Goal: Task Accomplishment & Management: Complete application form

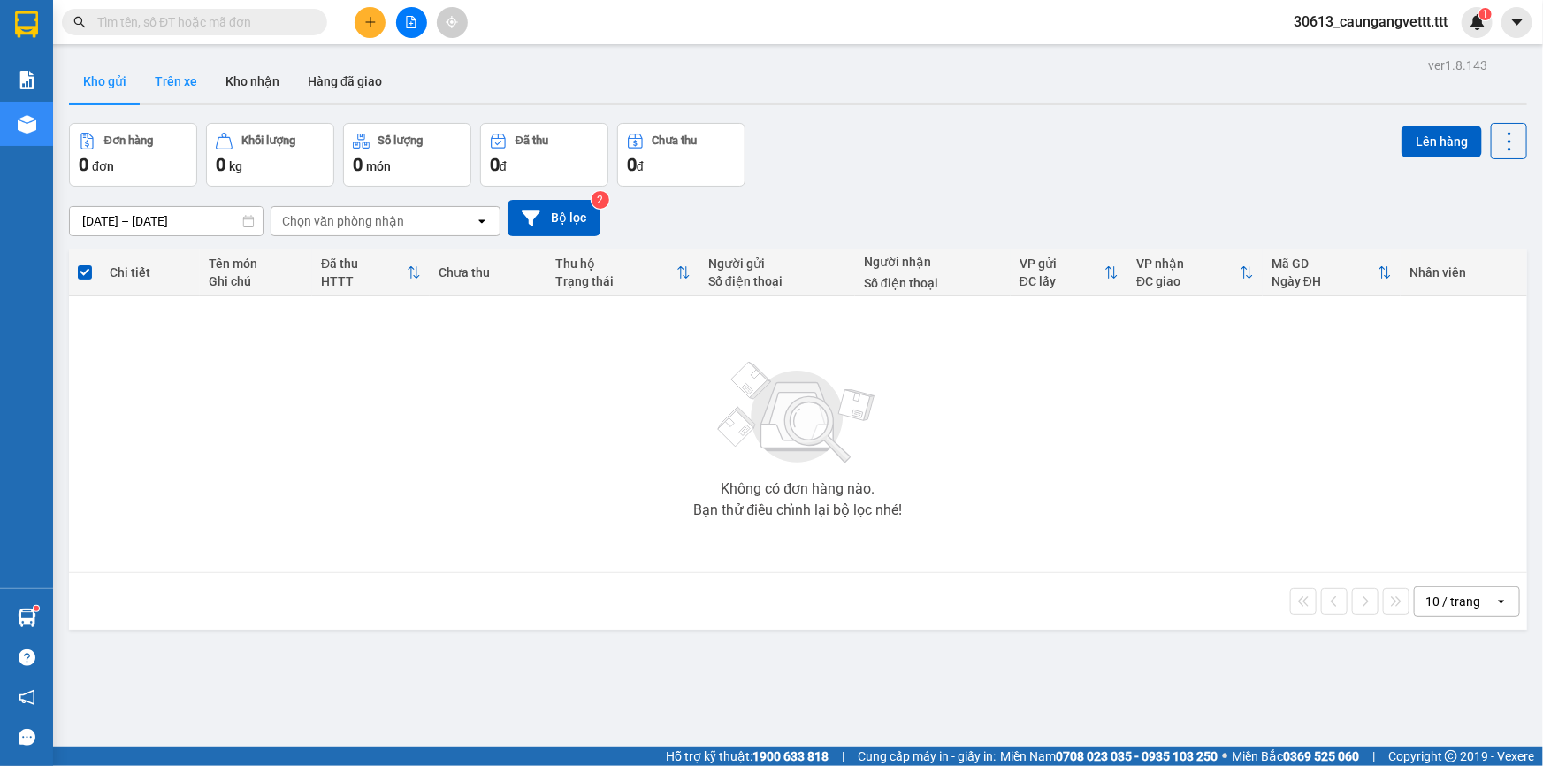
click at [187, 84] on button "Trên xe" at bounding box center [176, 81] width 71 height 42
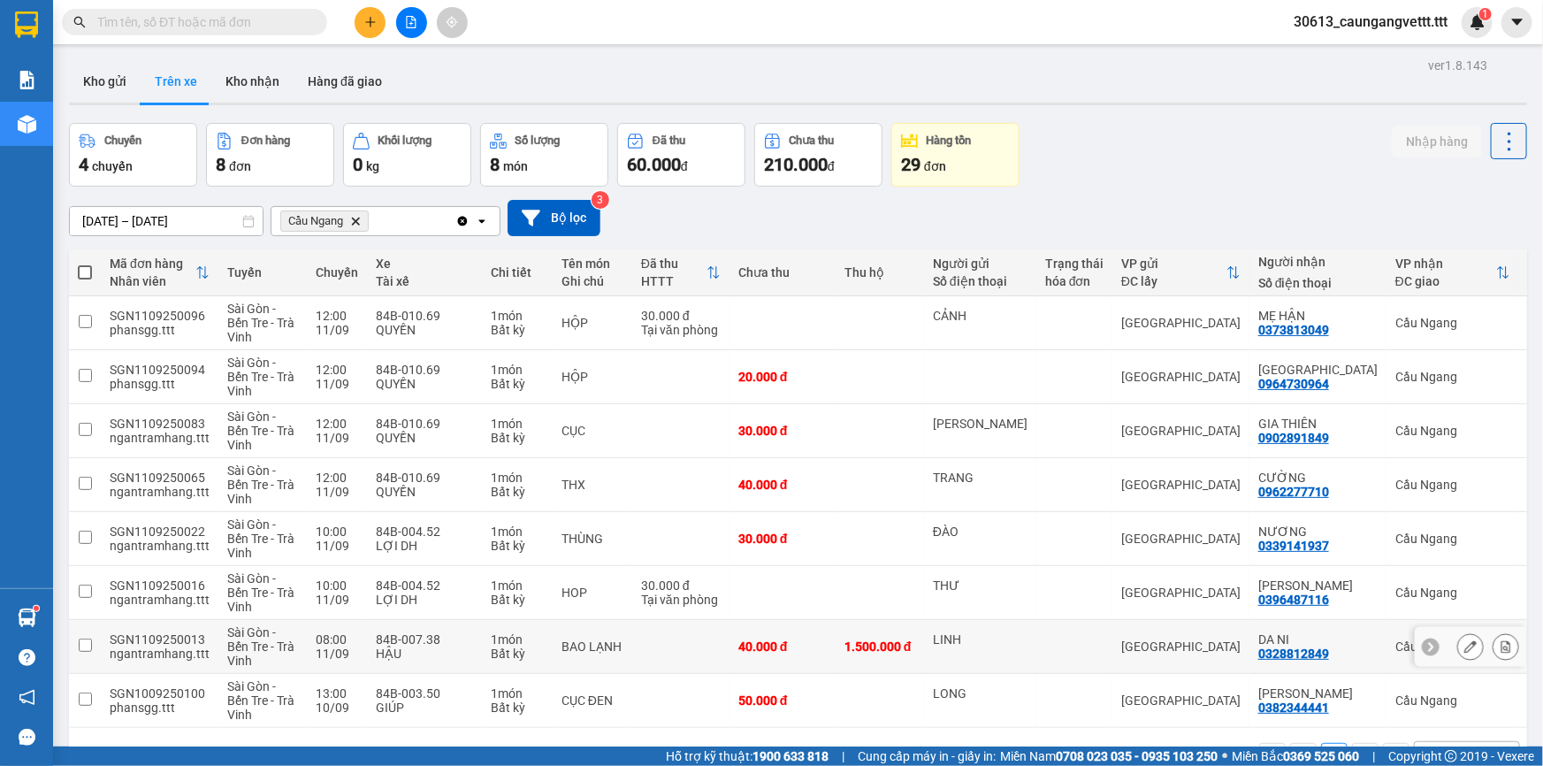
scroll to position [80, 0]
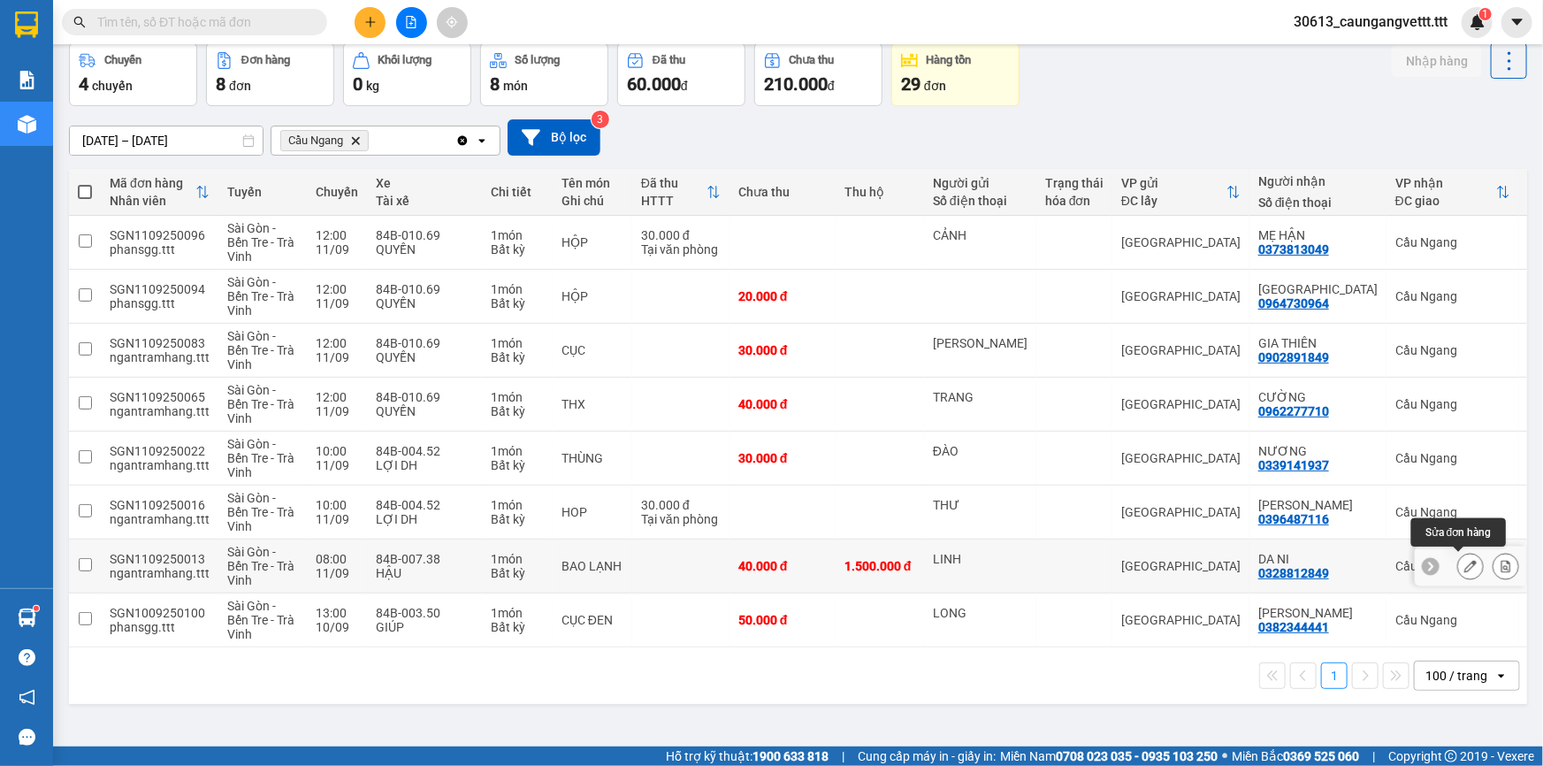
click at [1464, 569] on icon at bounding box center [1470, 566] width 12 height 12
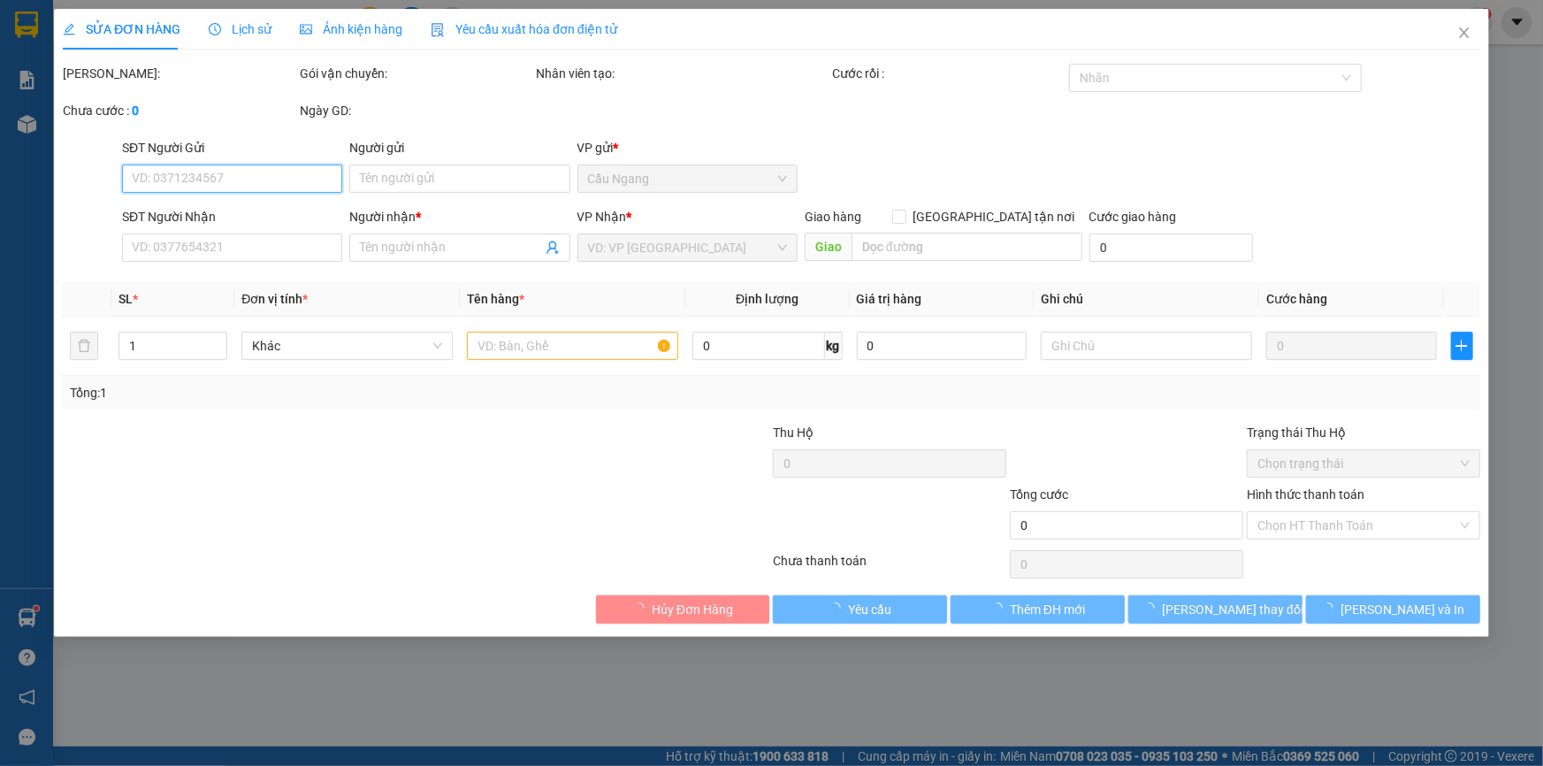
type input "LINH"
type input "0328812849"
type input "DA NI"
type input "1.500.000"
type input "40.000"
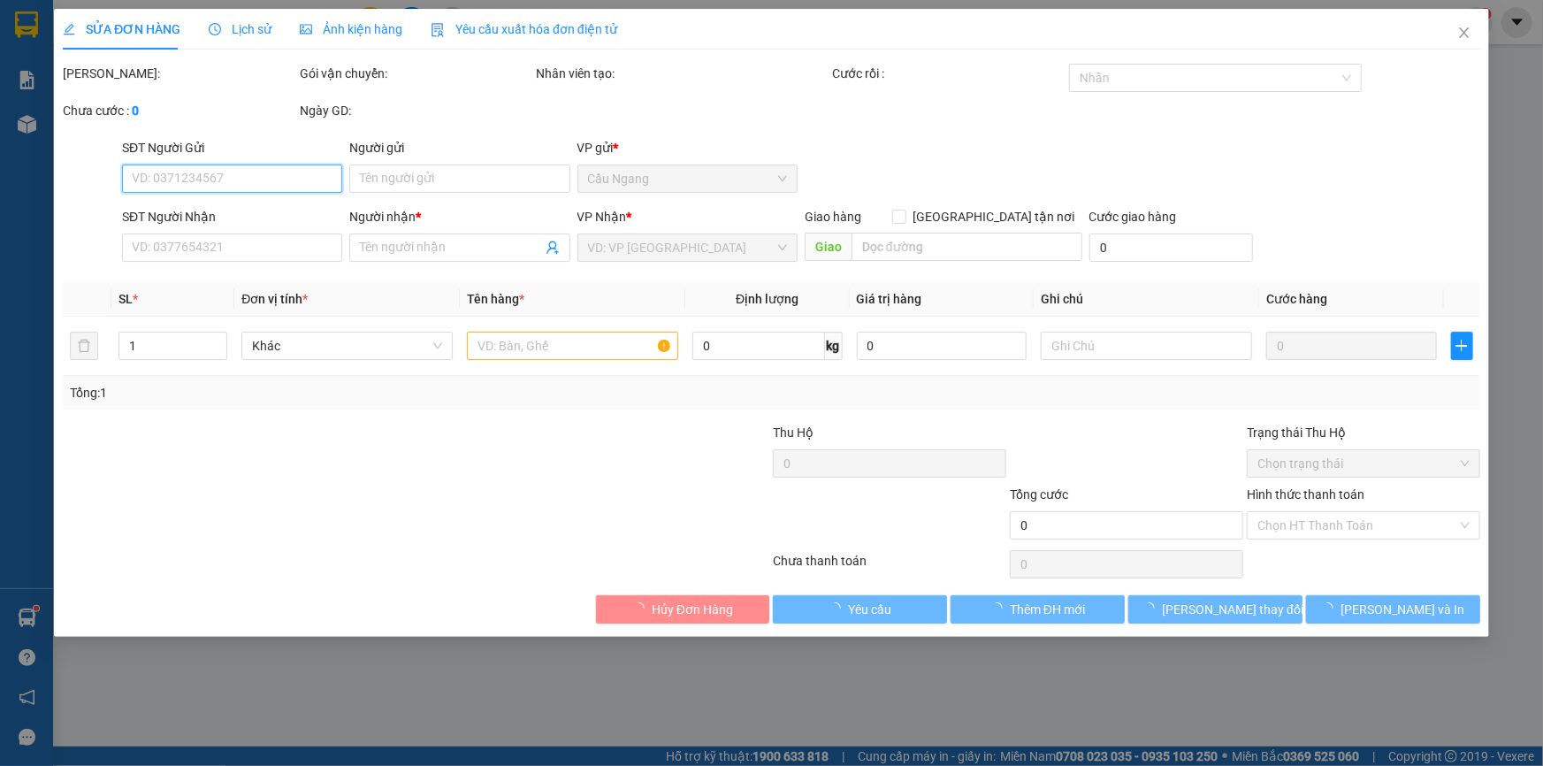
type input "40.000"
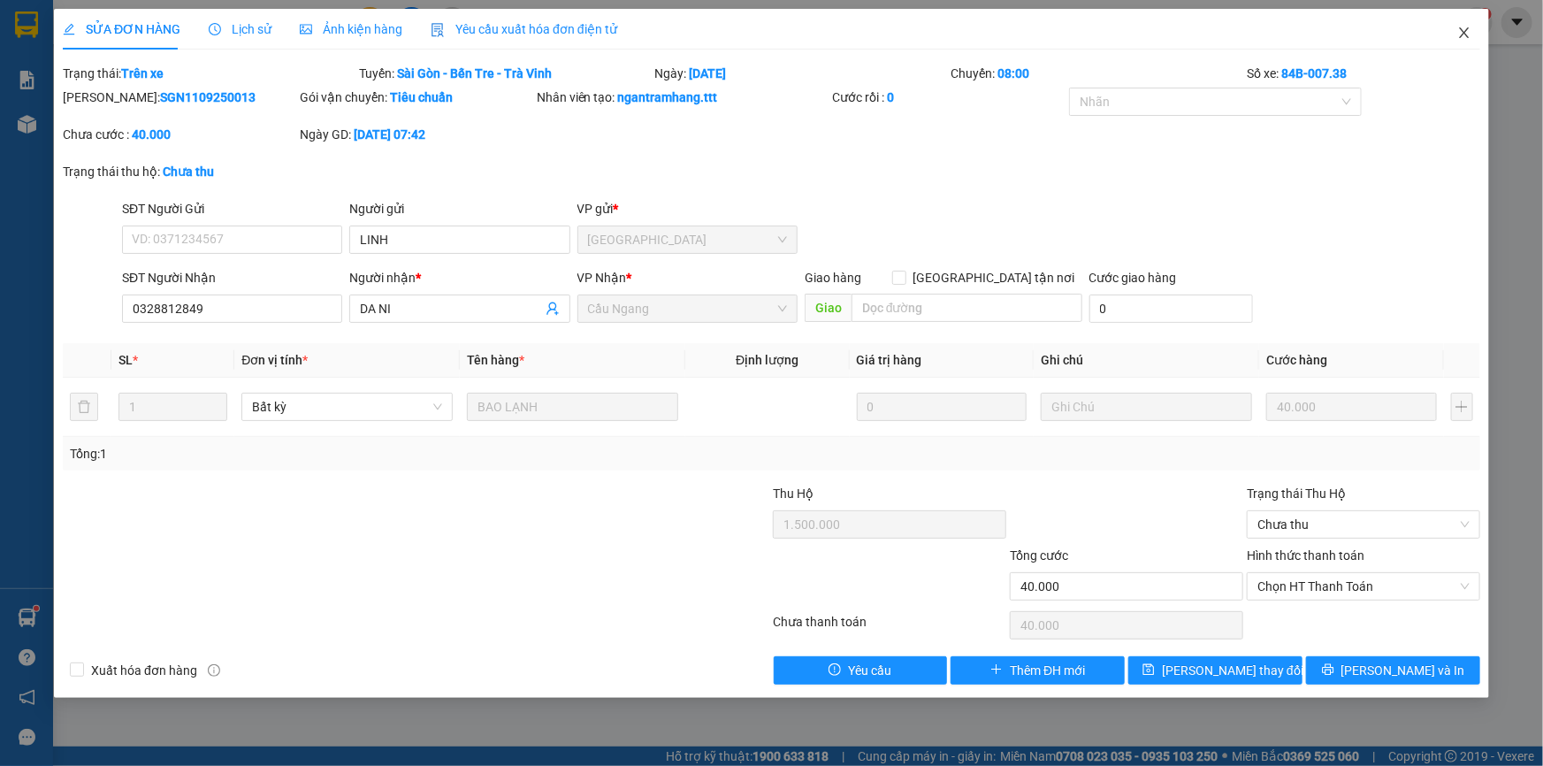
click at [1469, 32] on icon "close" at bounding box center [1464, 33] width 14 height 14
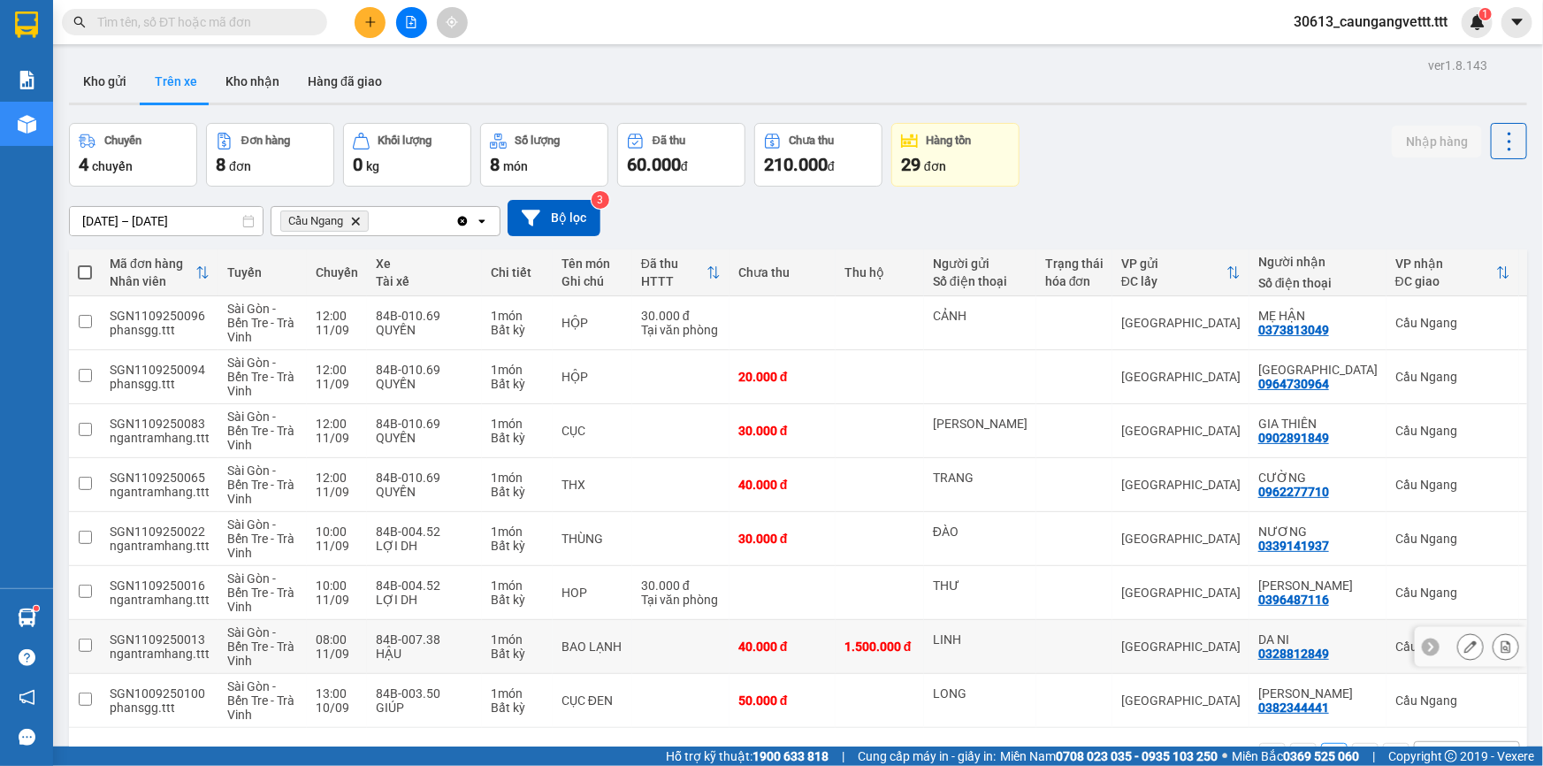
click at [1500, 645] on icon at bounding box center [1506, 646] width 12 height 12
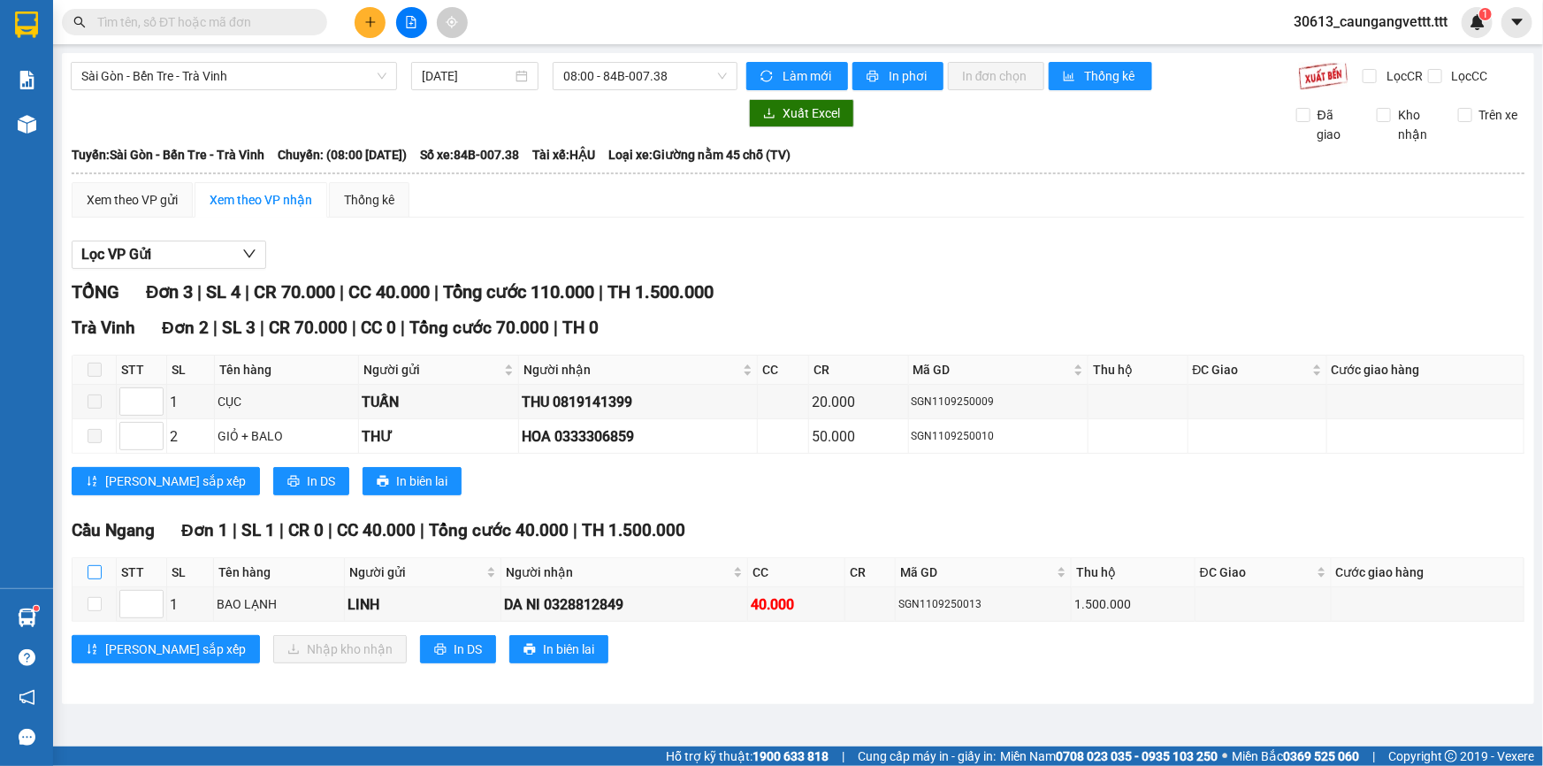
click at [98, 569] on input "checkbox" at bounding box center [95, 572] width 14 height 14
checkbox input "true"
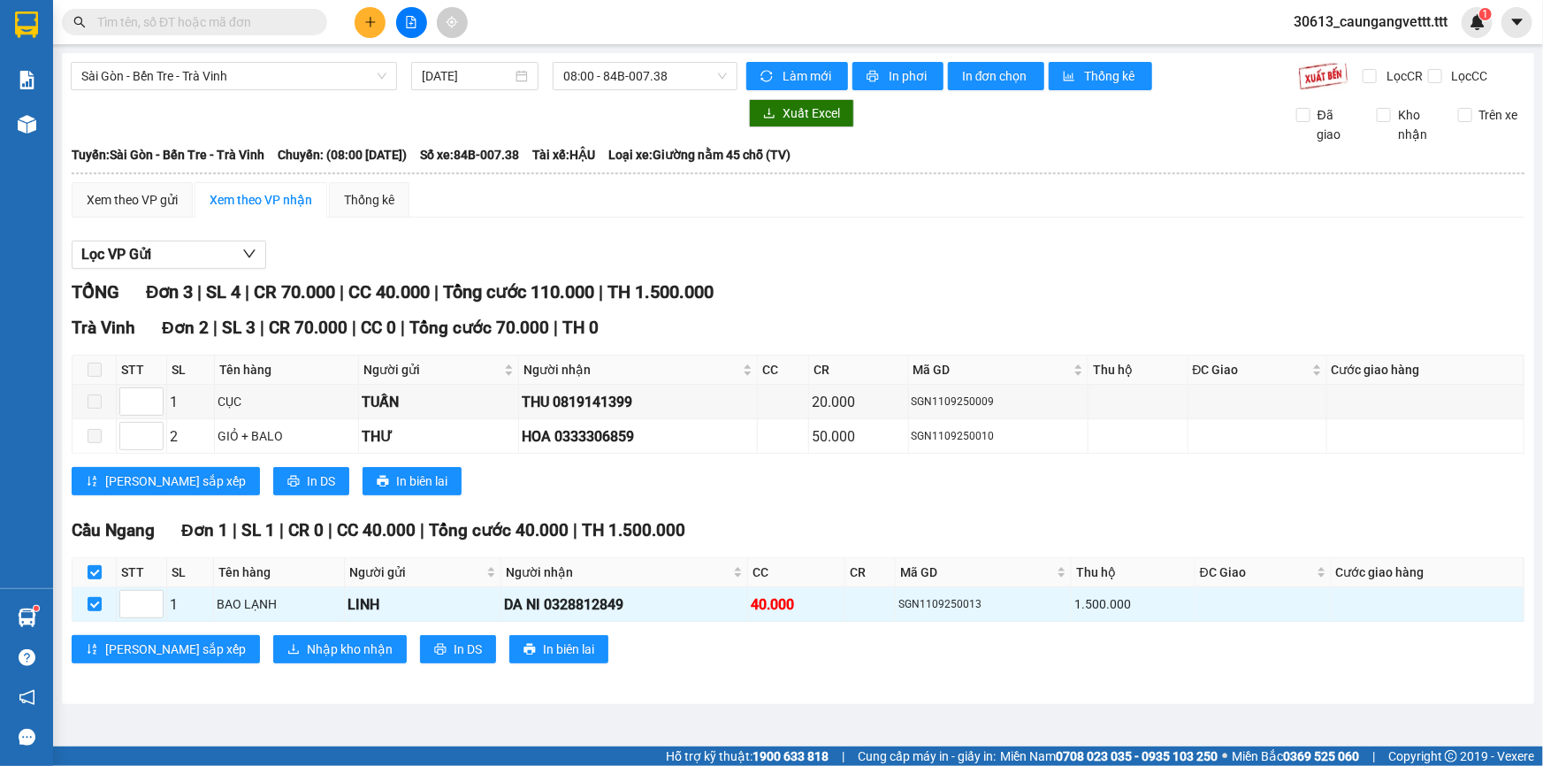
click at [258, 631] on div "[GEOGRAPHIC_DATA] 1 | SL 1 | CR 0 | CC 40.000 | Tổng cước 40.000 | TH 1.500.000…" at bounding box center [798, 596] width 1453 height 159
click at [273, 635] on button "Nhập kho nhận" at bounding box center [340, 649] width 134 height 28
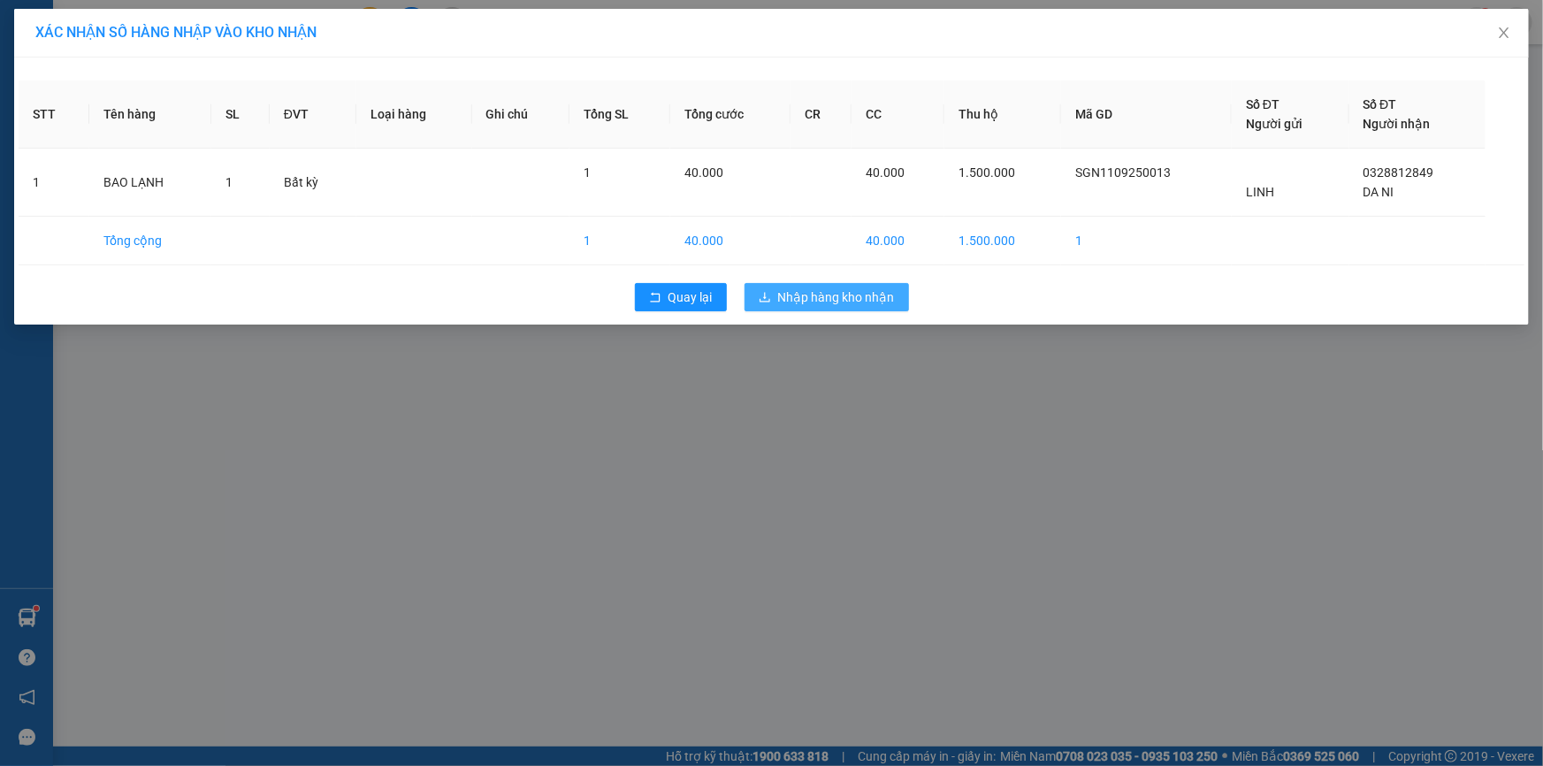
click at [814, 305] on span "Nhập hàng kho nhận" at bounding box center [836, 296] width 117 height 19
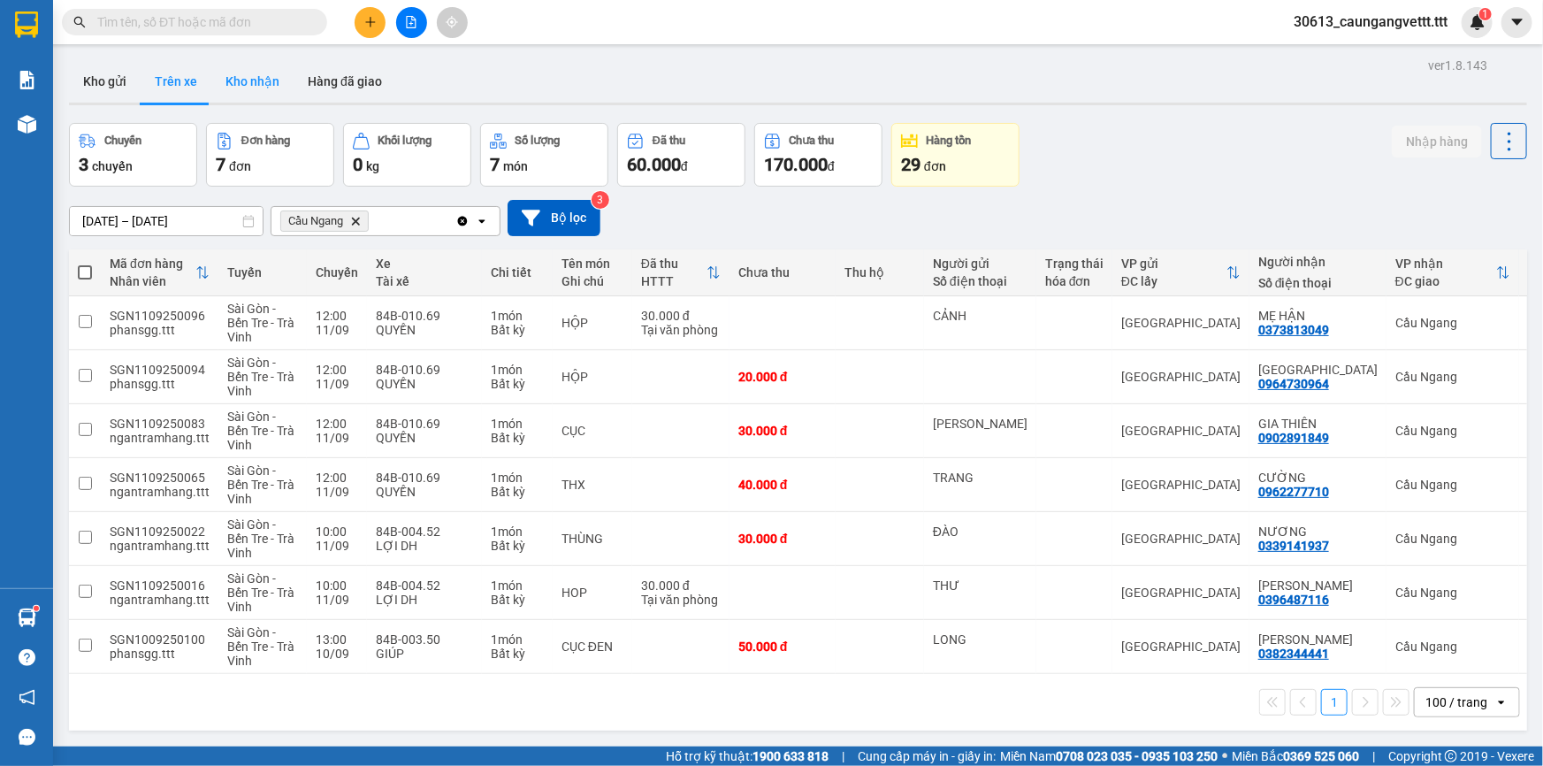
click at [264, 90] on button "Kho nhận" at bounding box center [252, 81] width 82 height 42
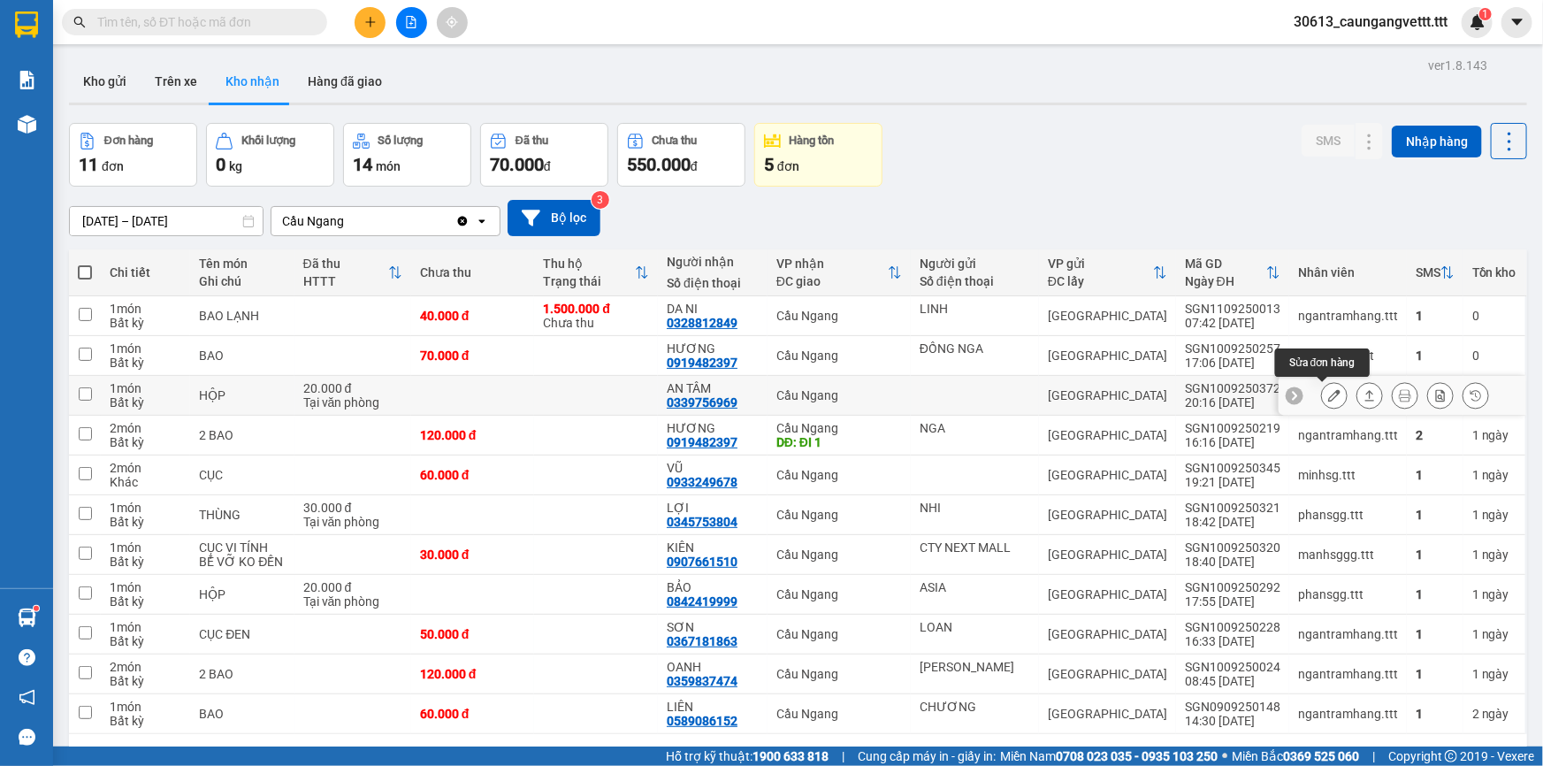
click at [1332, 393] on button at bounding box center [1334, 395] width 25 height 31
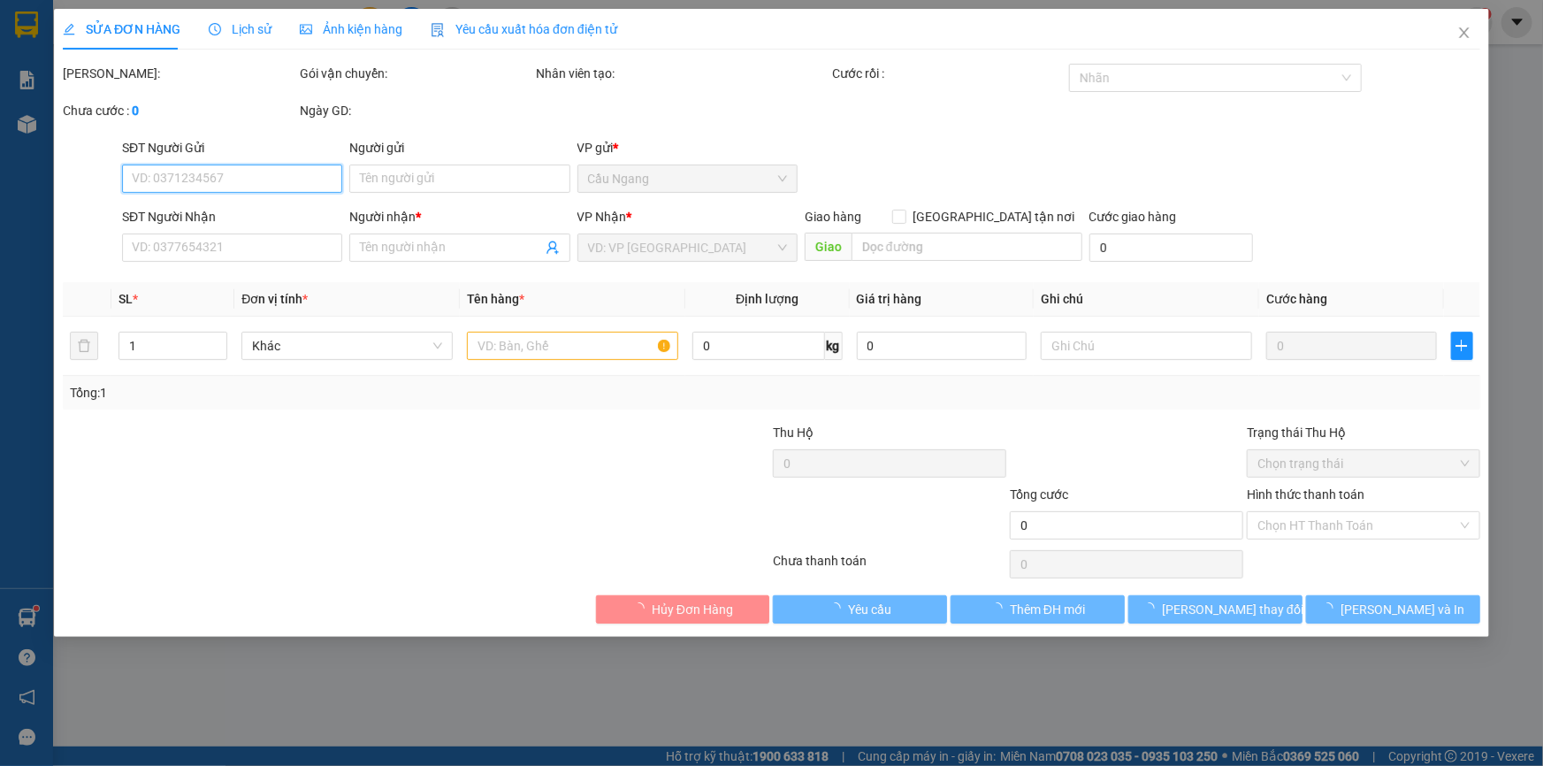
type input "0339756969"
type input "AN TÂM"
type input "20.000"
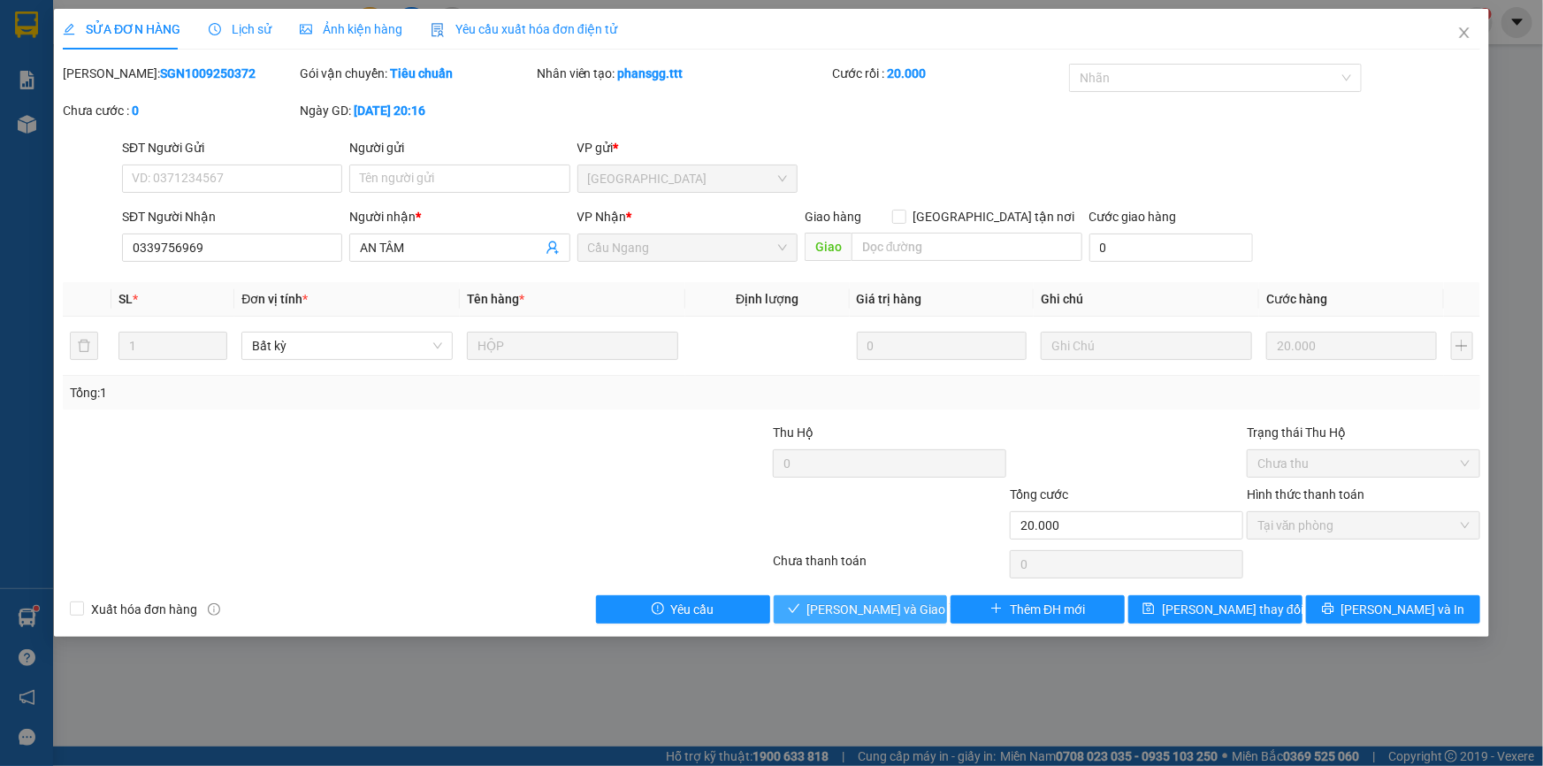
click at [890, 608] on span "[PERSON_NAME] và Giao hàng" at bounding box center [892, 609] width 170 height 19
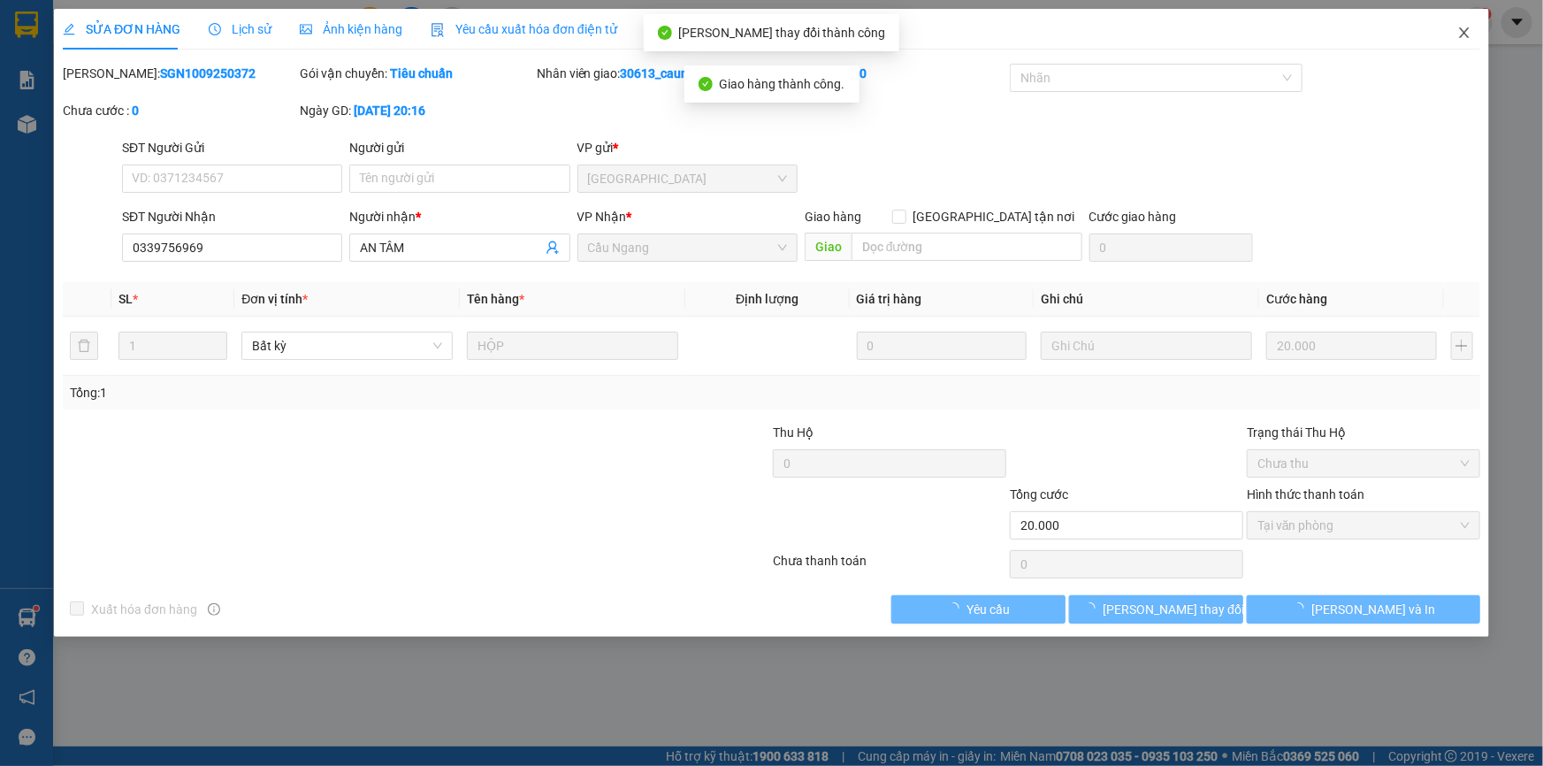
click at [1463, 35] on icon "close" at bounding box center [1464, 32] width 10 height 11
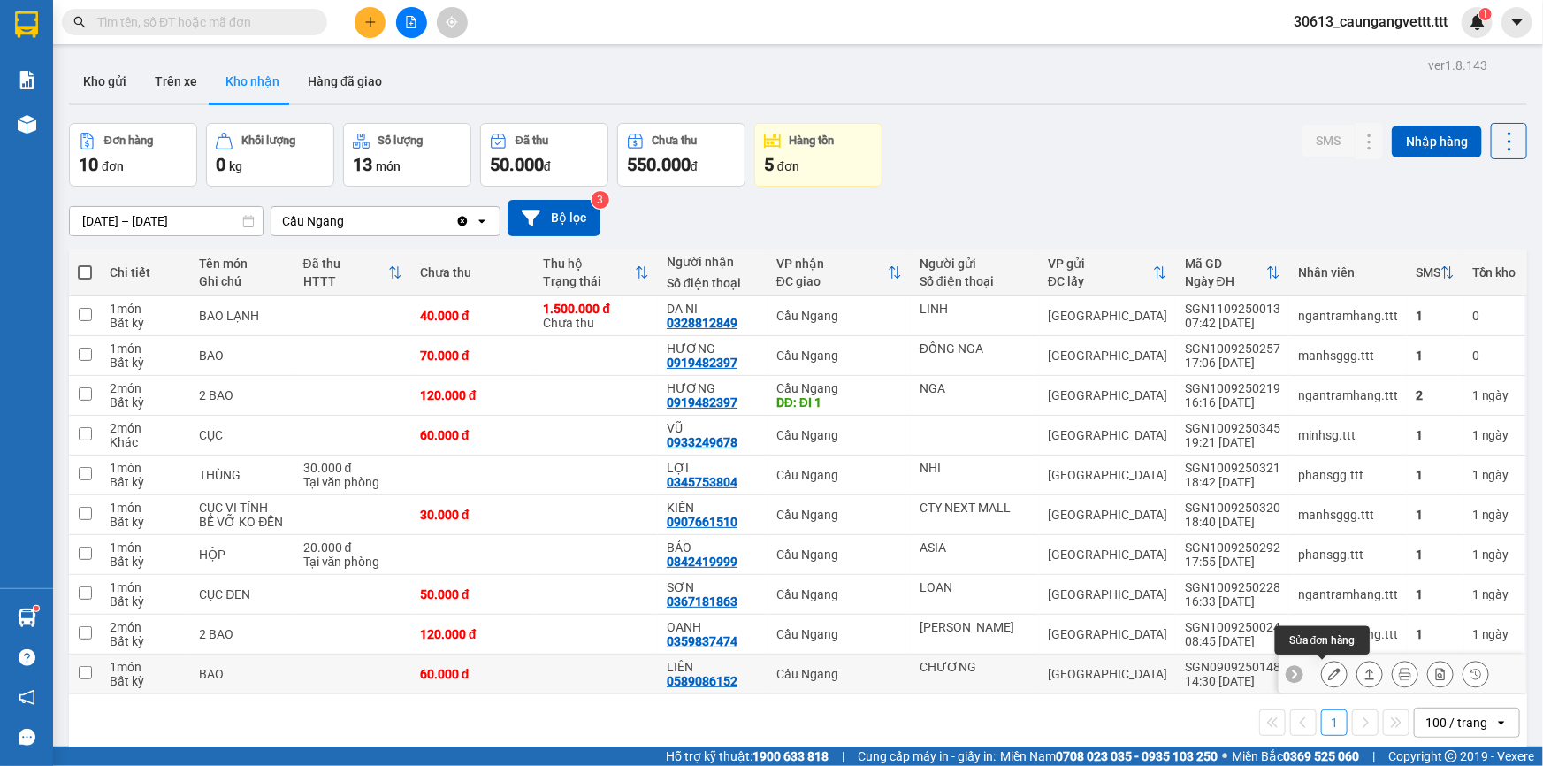
click at [1328, 673] on icon at bounding box center [1334, 674] width 12 height 12
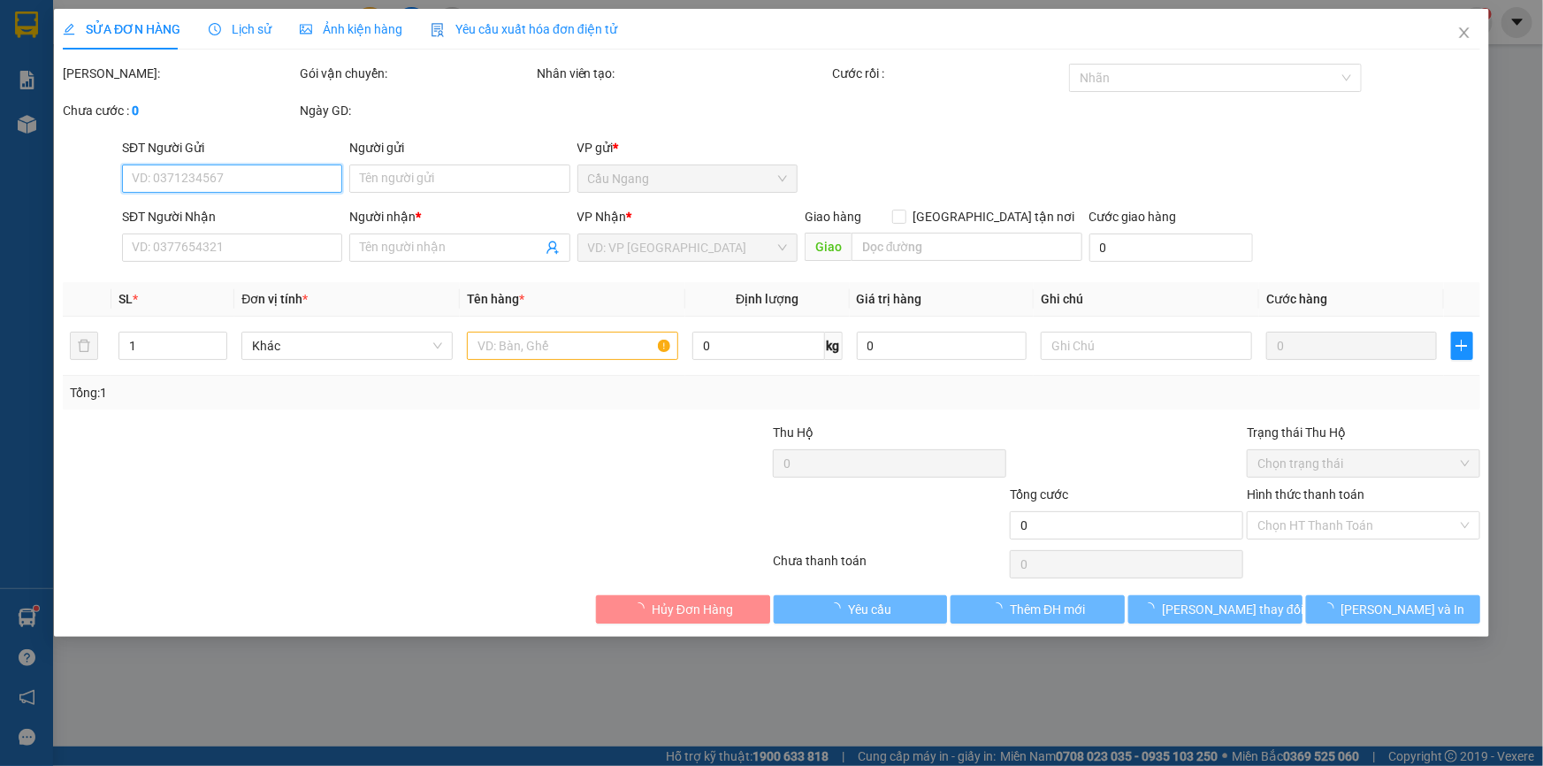
type input "CHƯƠNG"
type input "0589086152"
type input "LIÊN"
type input "60.000"
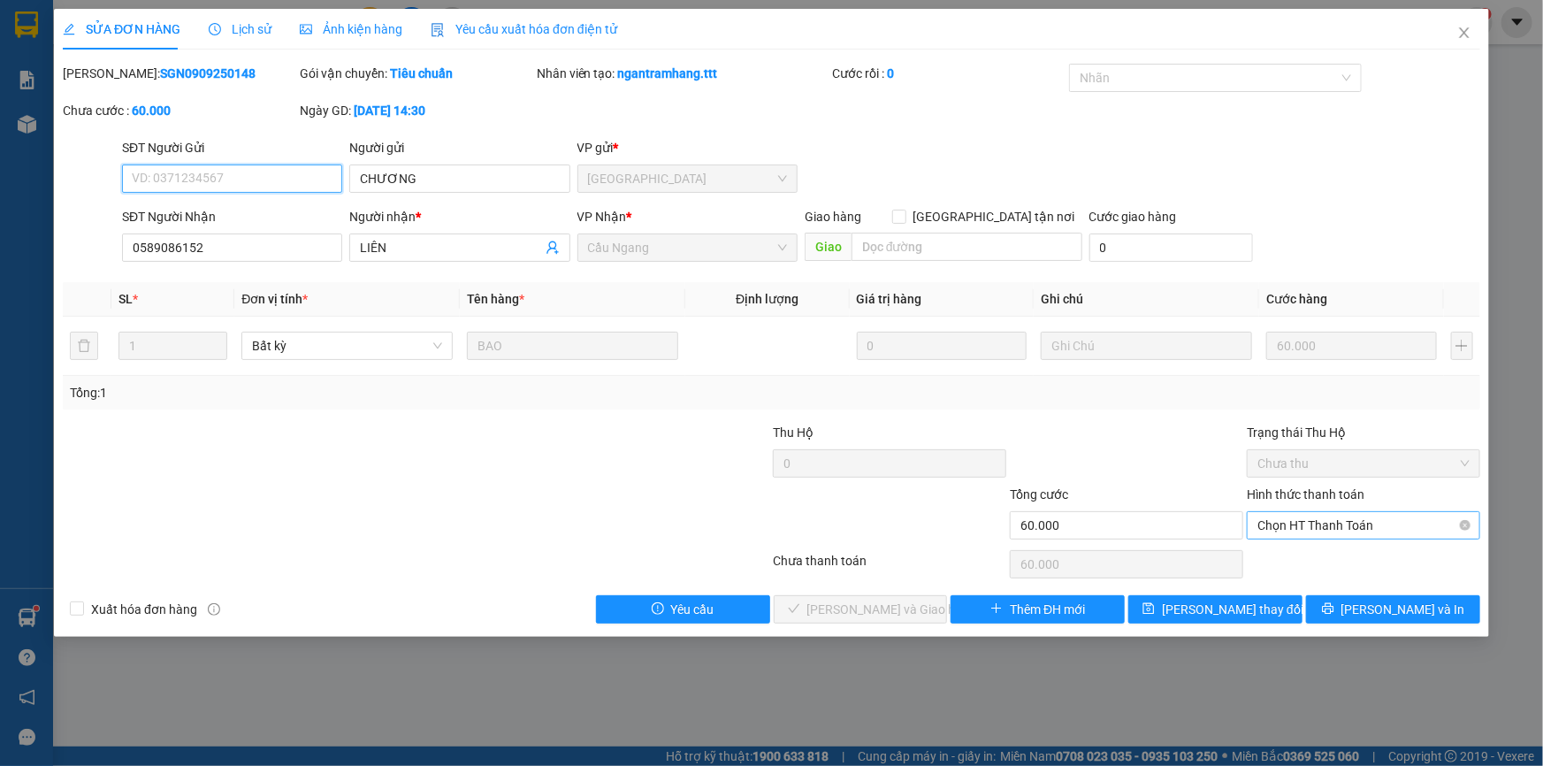
click at [1353, 517] on span "Chọn HT Thanh Toán" at bounding box center [1363, 525] width 212 height 27
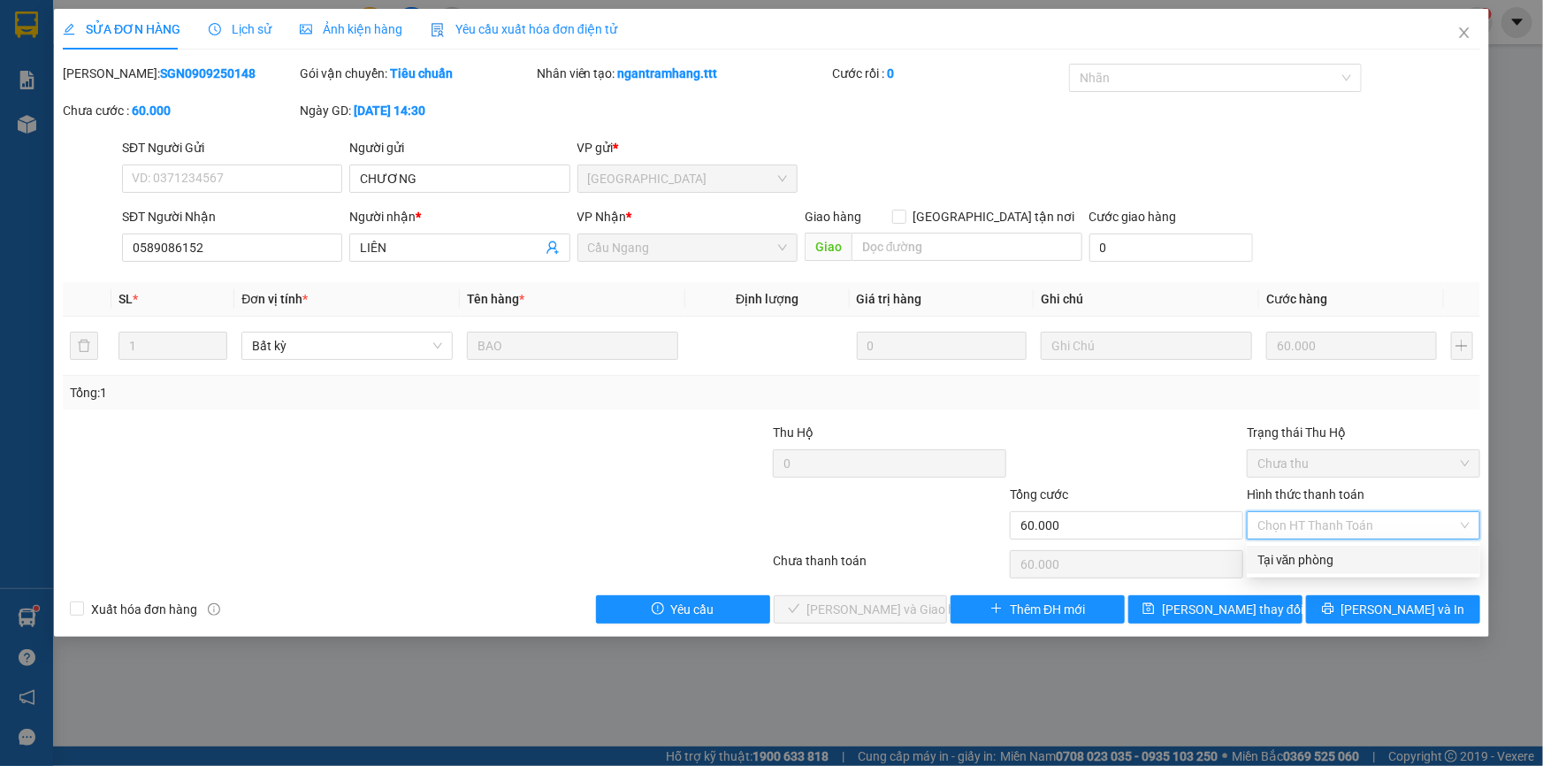
click at [1341, 557] on div "Tại văn phòng" at bounding box center [1363, 559] width 212 height 19
type input "0"
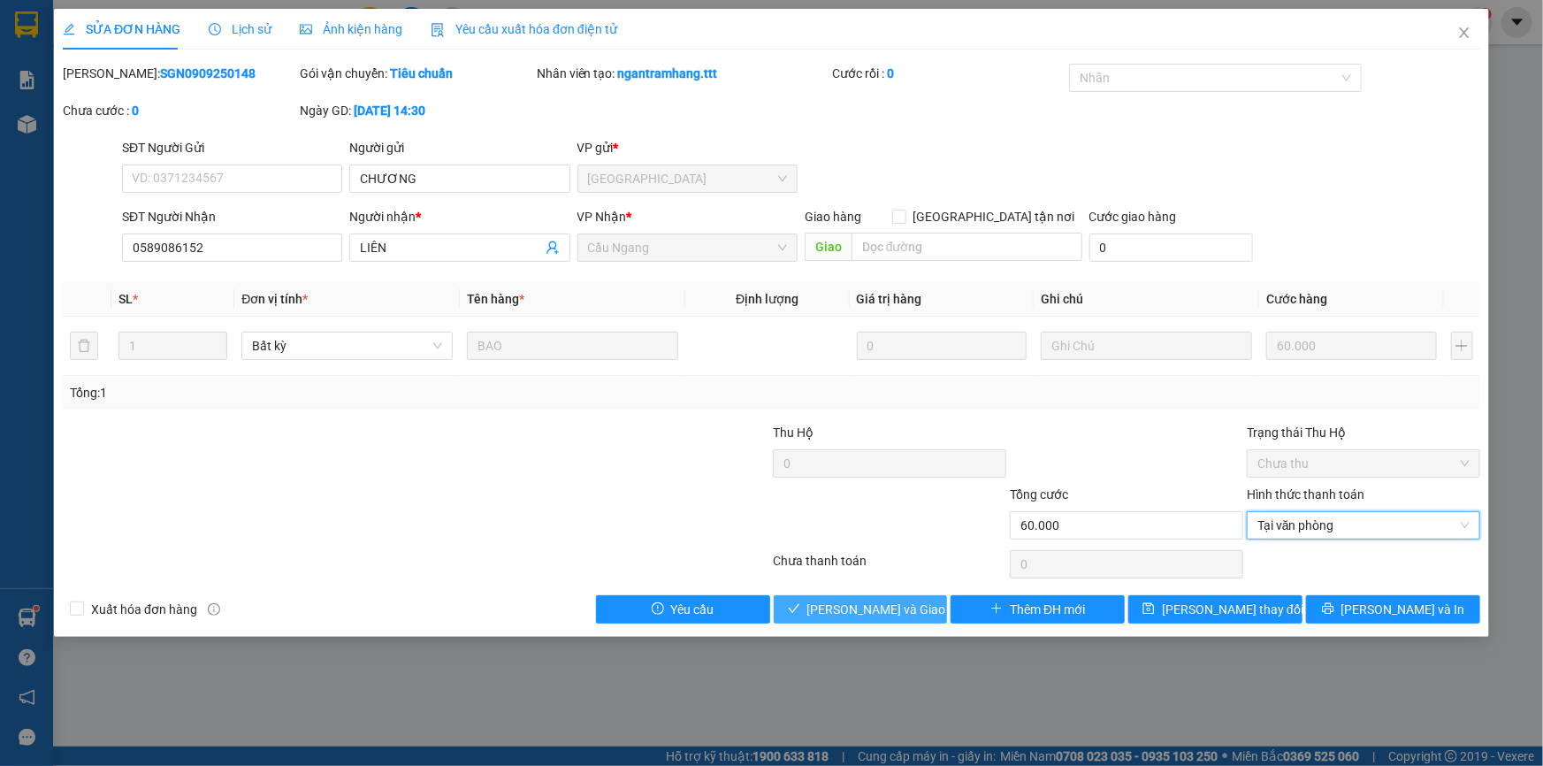
click at [902, 614] on span "[PERSON_NAME] và Giao hàng" at bounding box center [892, 609] width 170 height 19
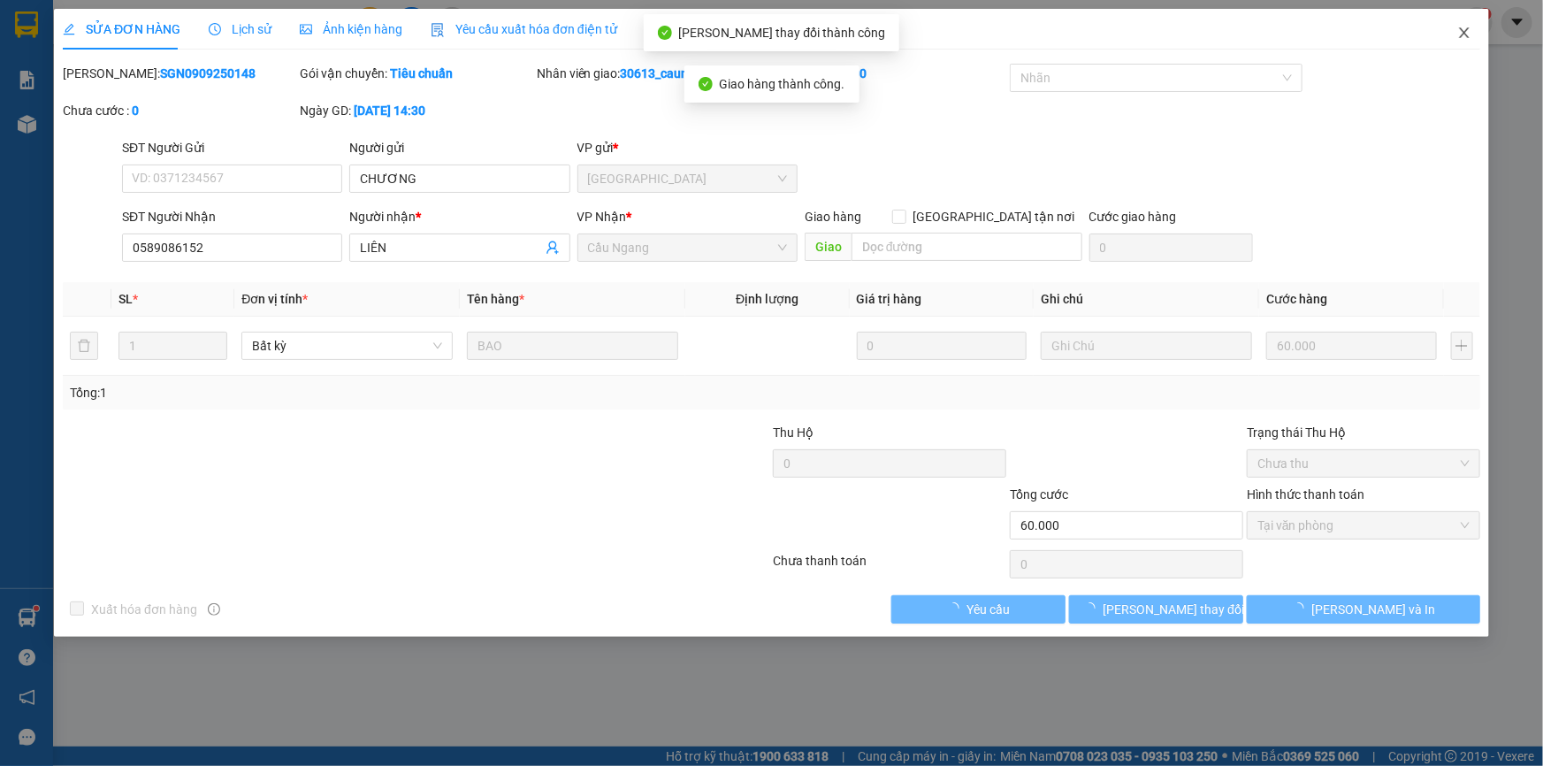
click at [1470, 34] on icon "close" at bounding box center [1464, 33] width 14 height 14
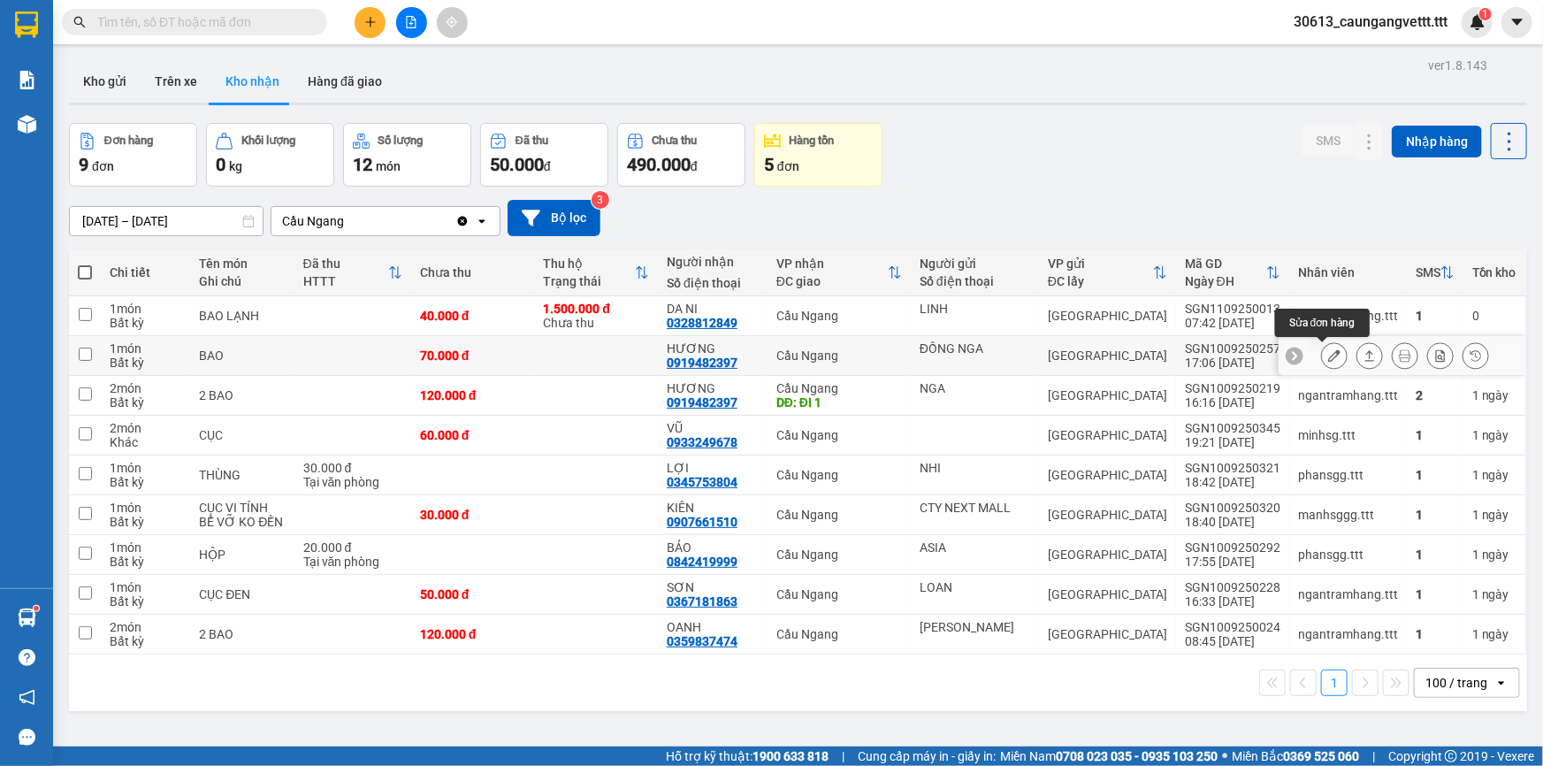
click at [1328, 358] on icon at bounding box center [1334, 355] width 12 height 12
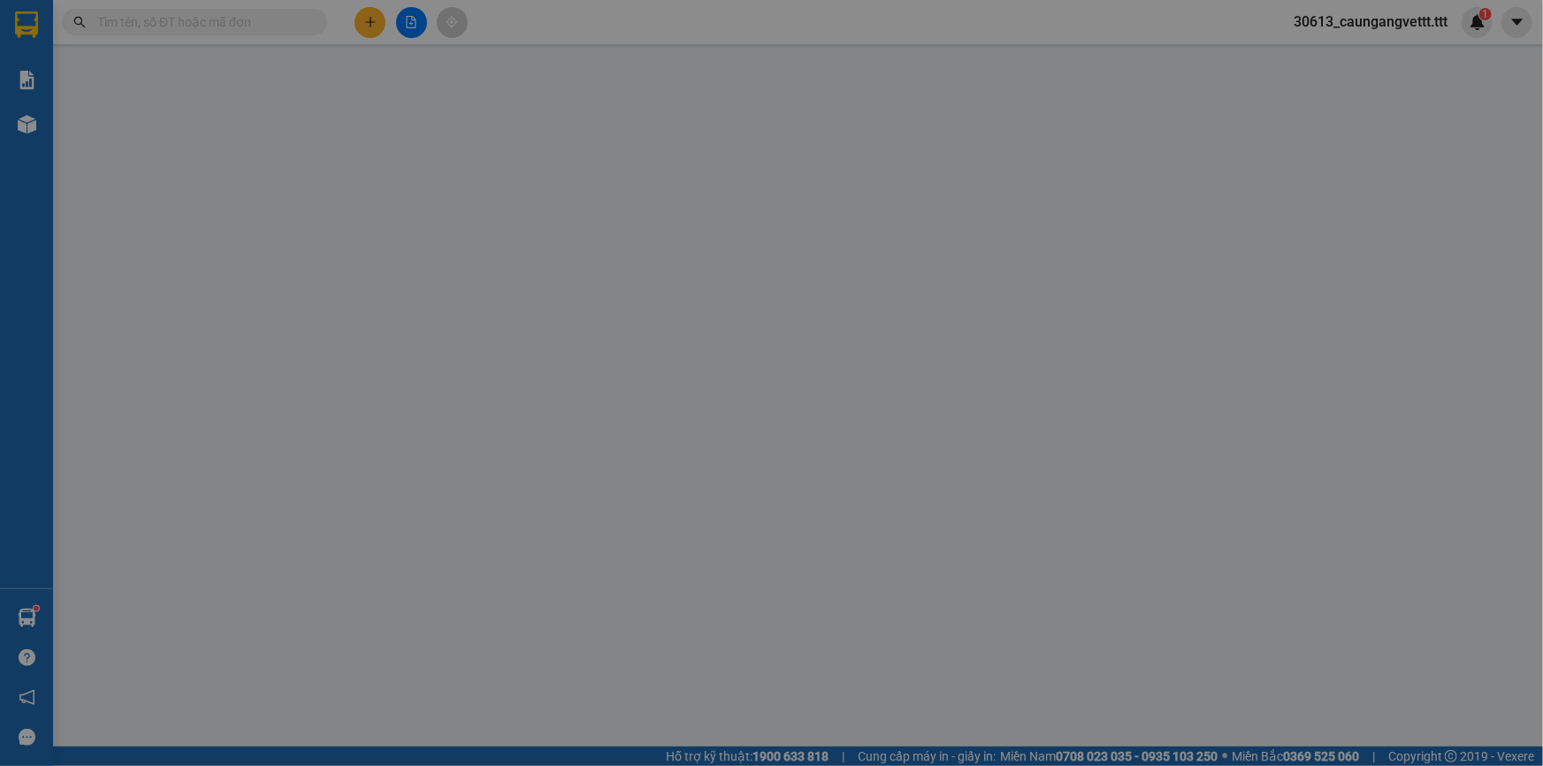
type input "ĐỒNG NGA"
type input "0919482397"
type input "HƯƠNG"
type input "70.000"
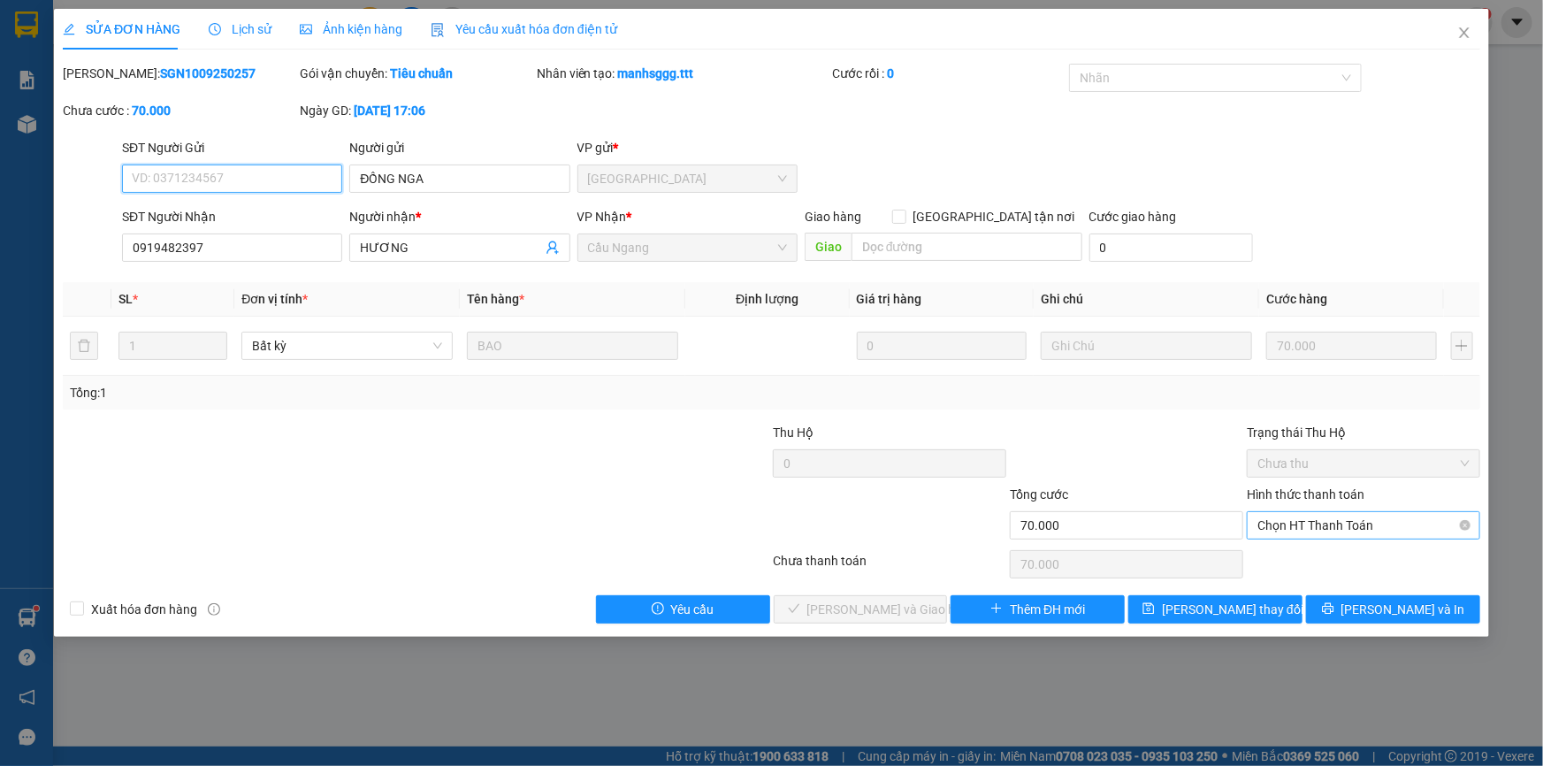
click at [1392, 527] on span "Chọn HT Thanh Toán" at bounding box center [1363, 525] width 212 height 27
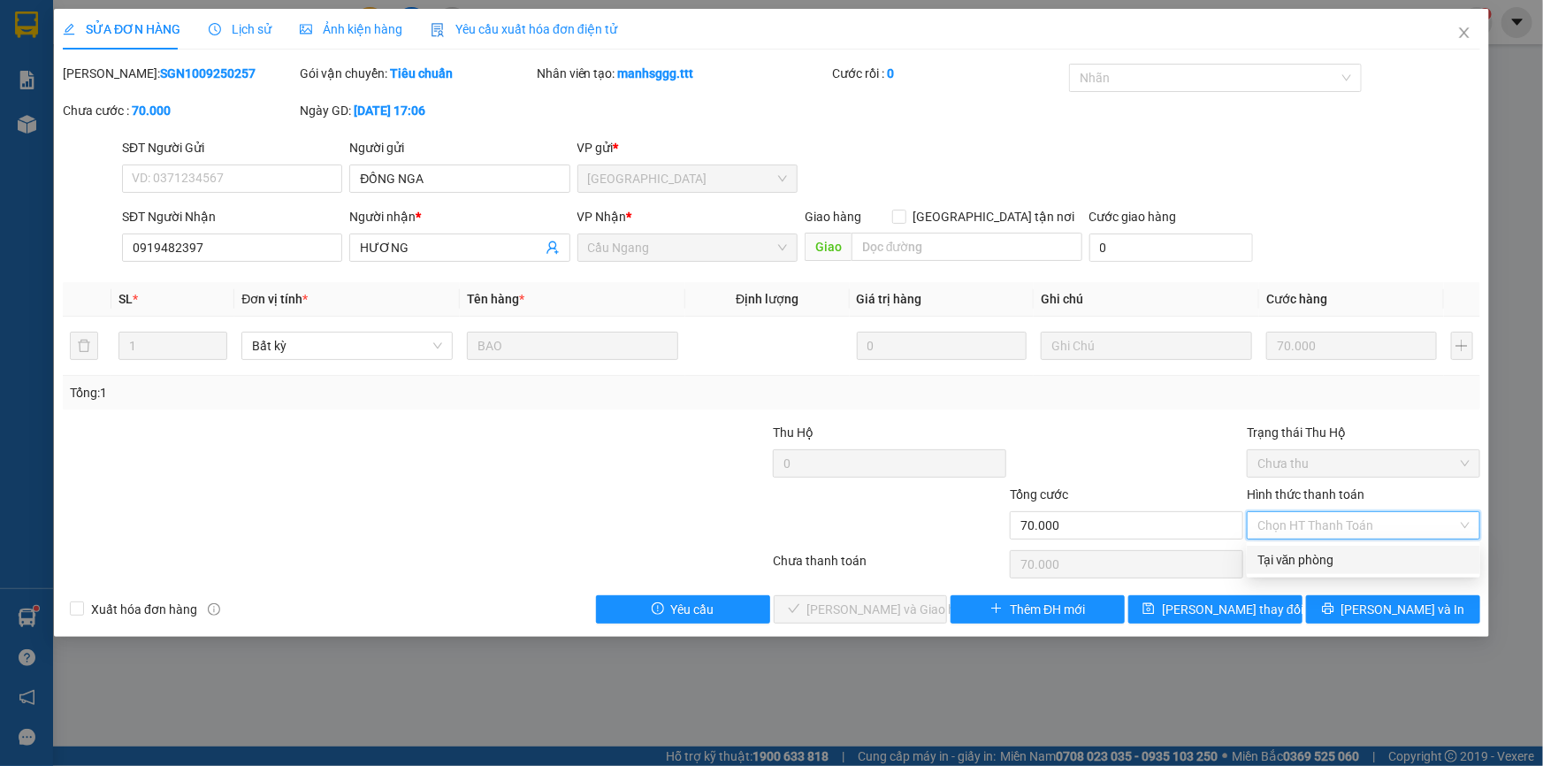
drag, startPoint x: 1347, startPoint y: 562, endPoint x: 1026, endPoint y: 575, distance: 321.2
click at [1344, 562] on div "Tại văn phòng" at bounding box center [1363, 559] width 212 height 19
type input "0"
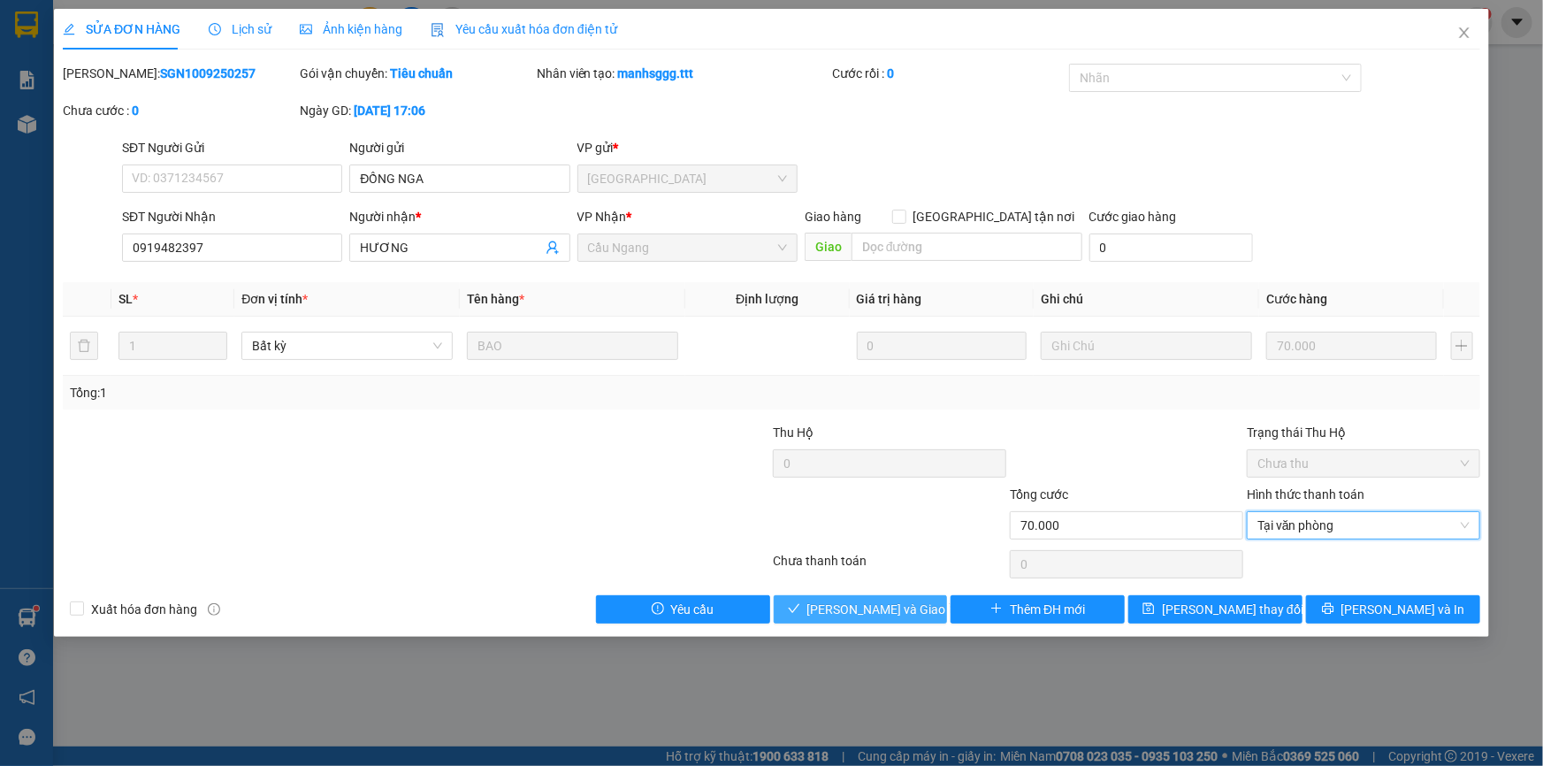
click at [906, 610] on span "[PERSON_NAME] và Giao hàng" at bounding box center [892, 609] width 170 height 19
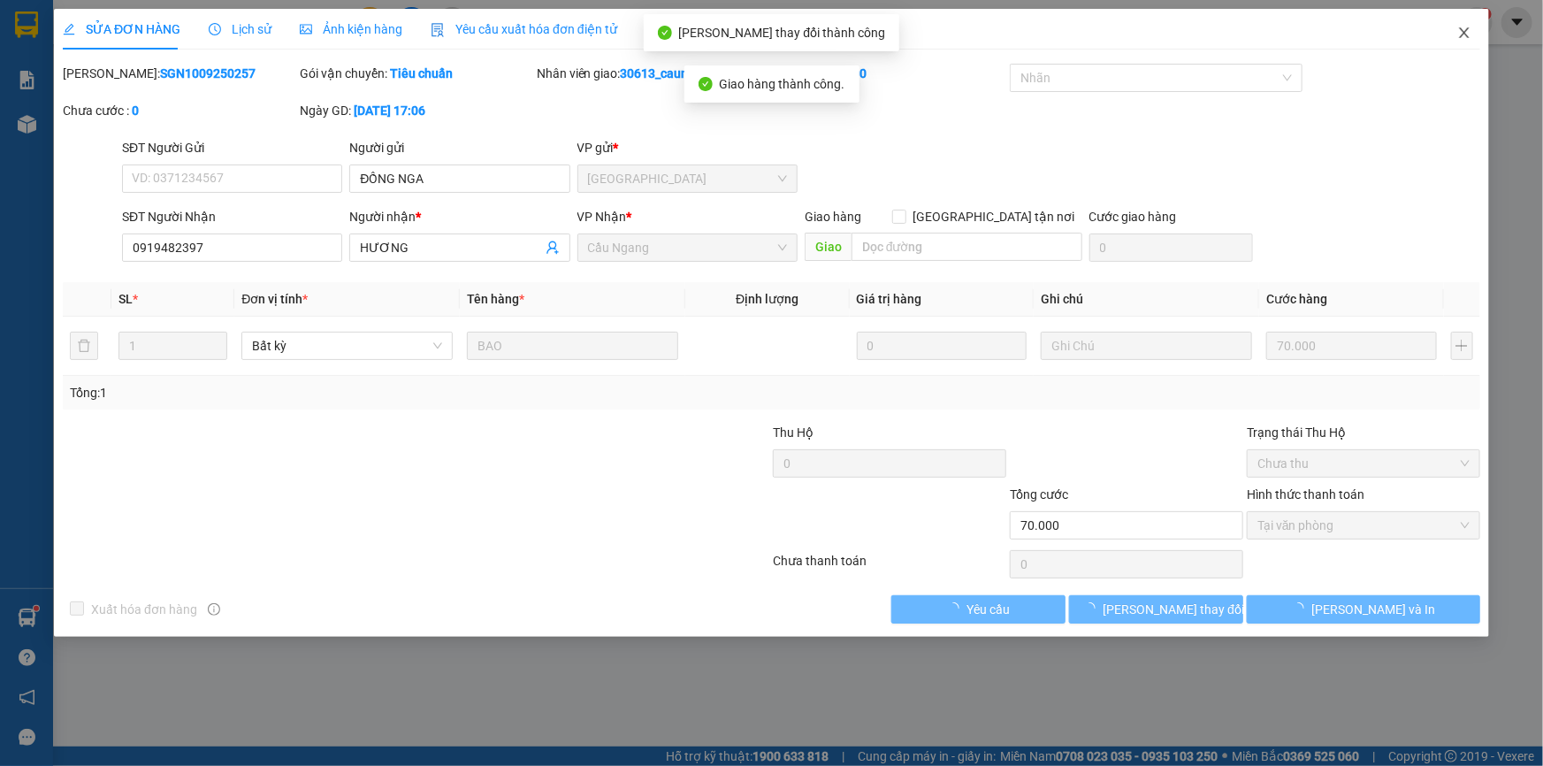
click at [1461, 34] on icon "close" at bounding box center [1464, 33] width 14 height 14
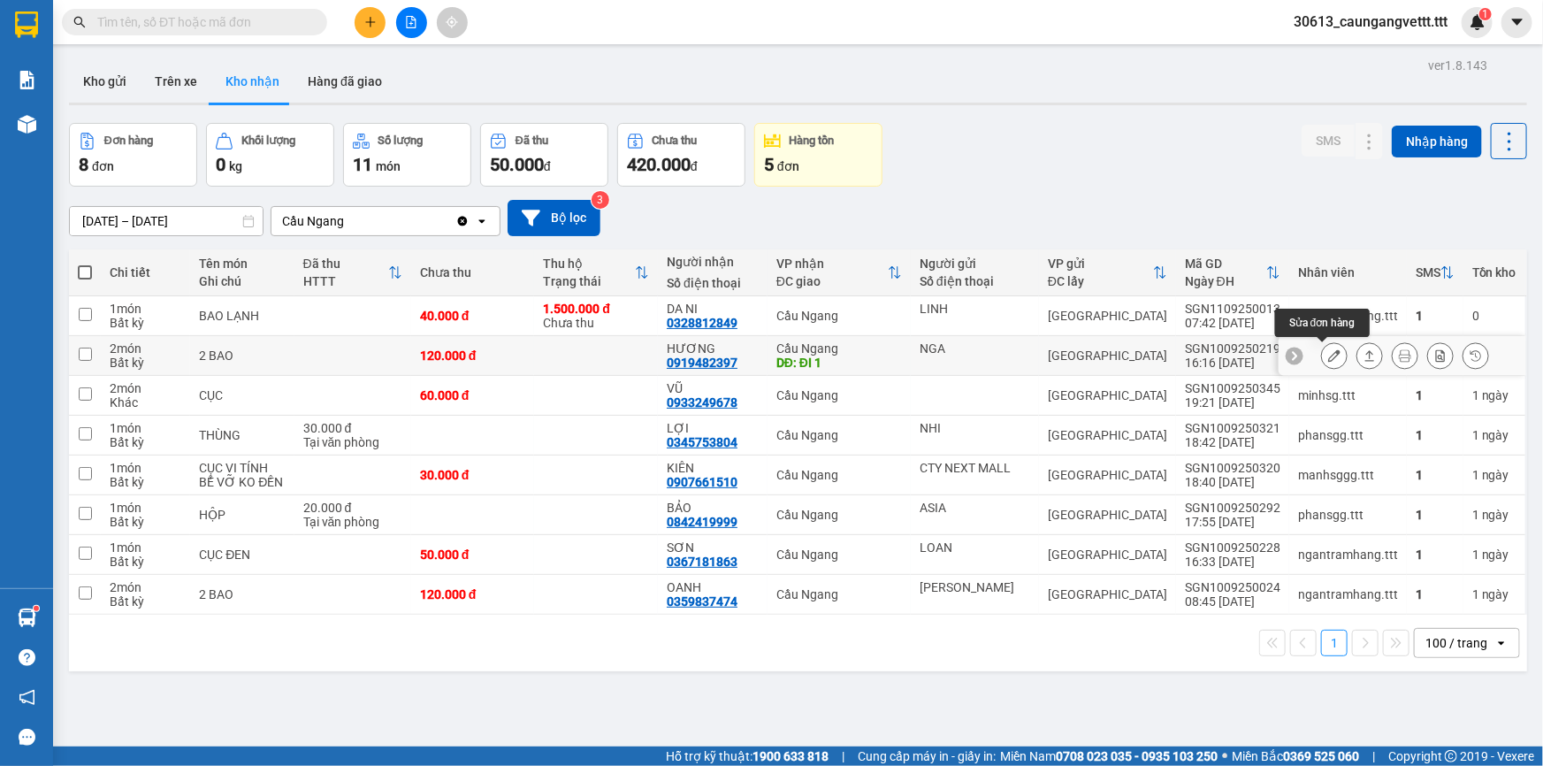
click at [1328, 349] on icon at bounding box center [1334, 355] width 12 height 12
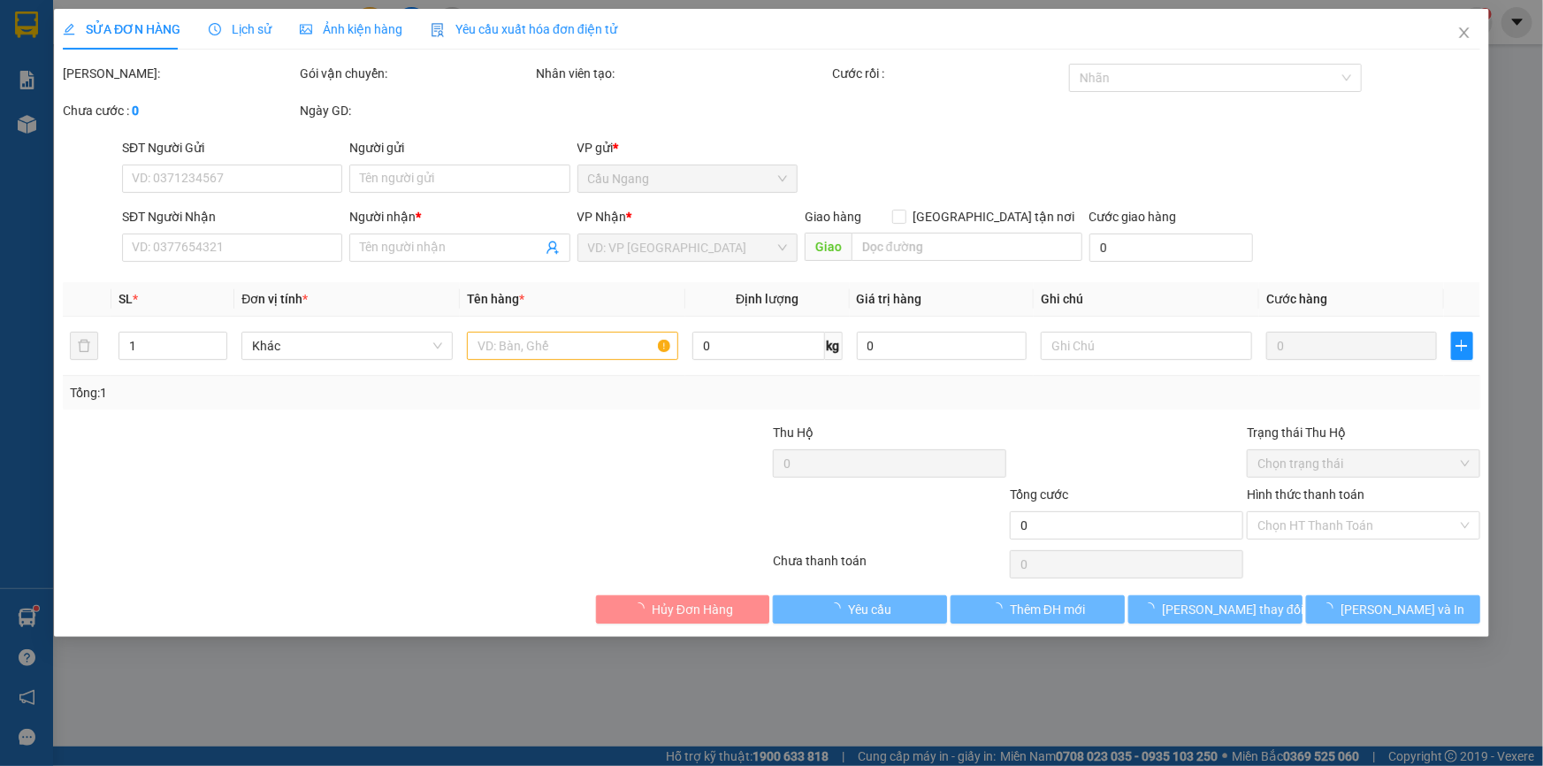
type input "NGA"
type input "0919482397"
type input "HƯƠNG"
type input "ĐI 1"
type input "120.000"
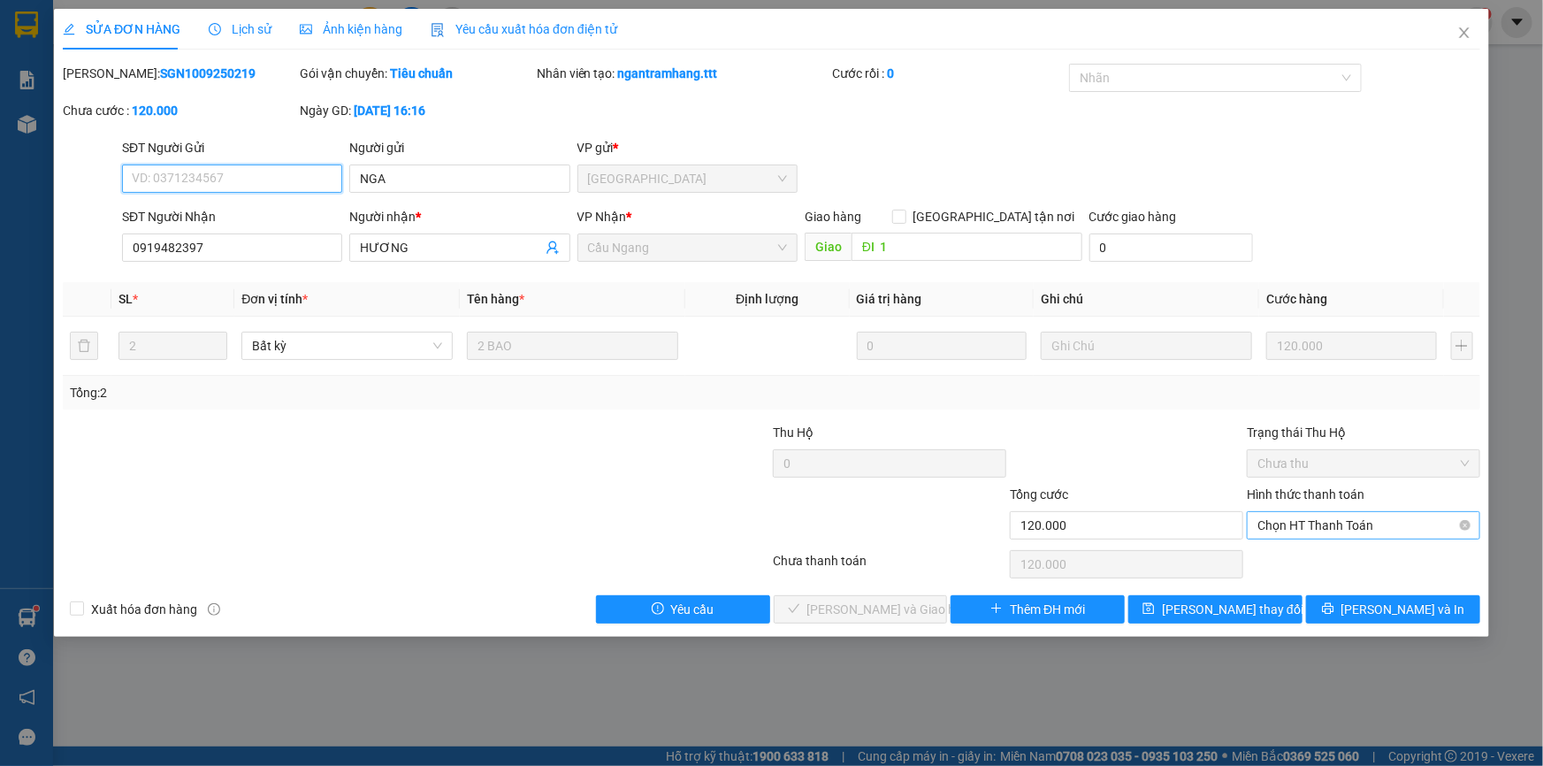
click at [1319, 526] on span "Chọn HT Thanh Toán" at bounding box center [1363, 525] width 212 height 27
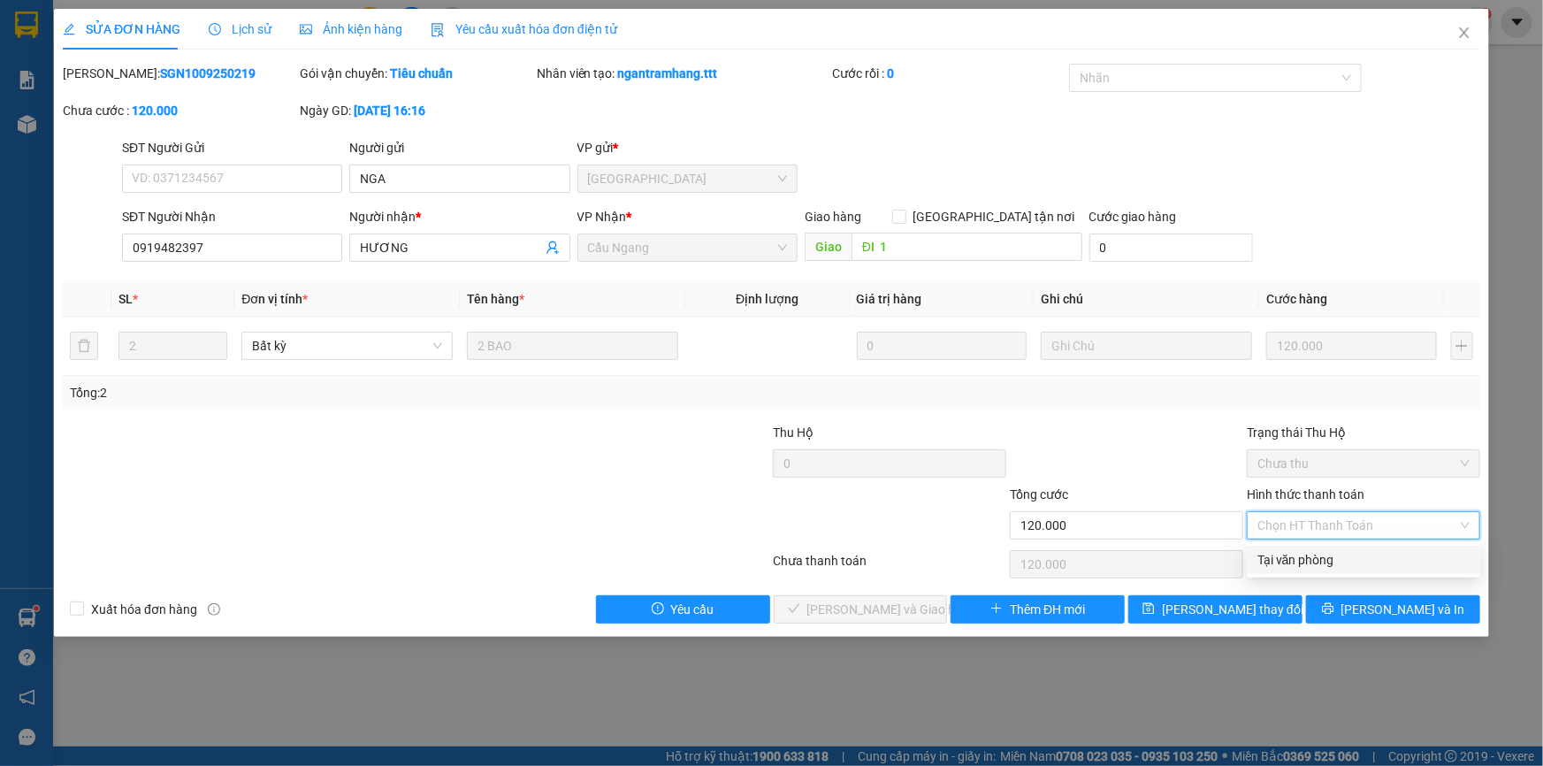
click at [1314, 559] on div "Tại văn phòng" at bounding box center [1363, 559] width 212 height 19
type input "0"
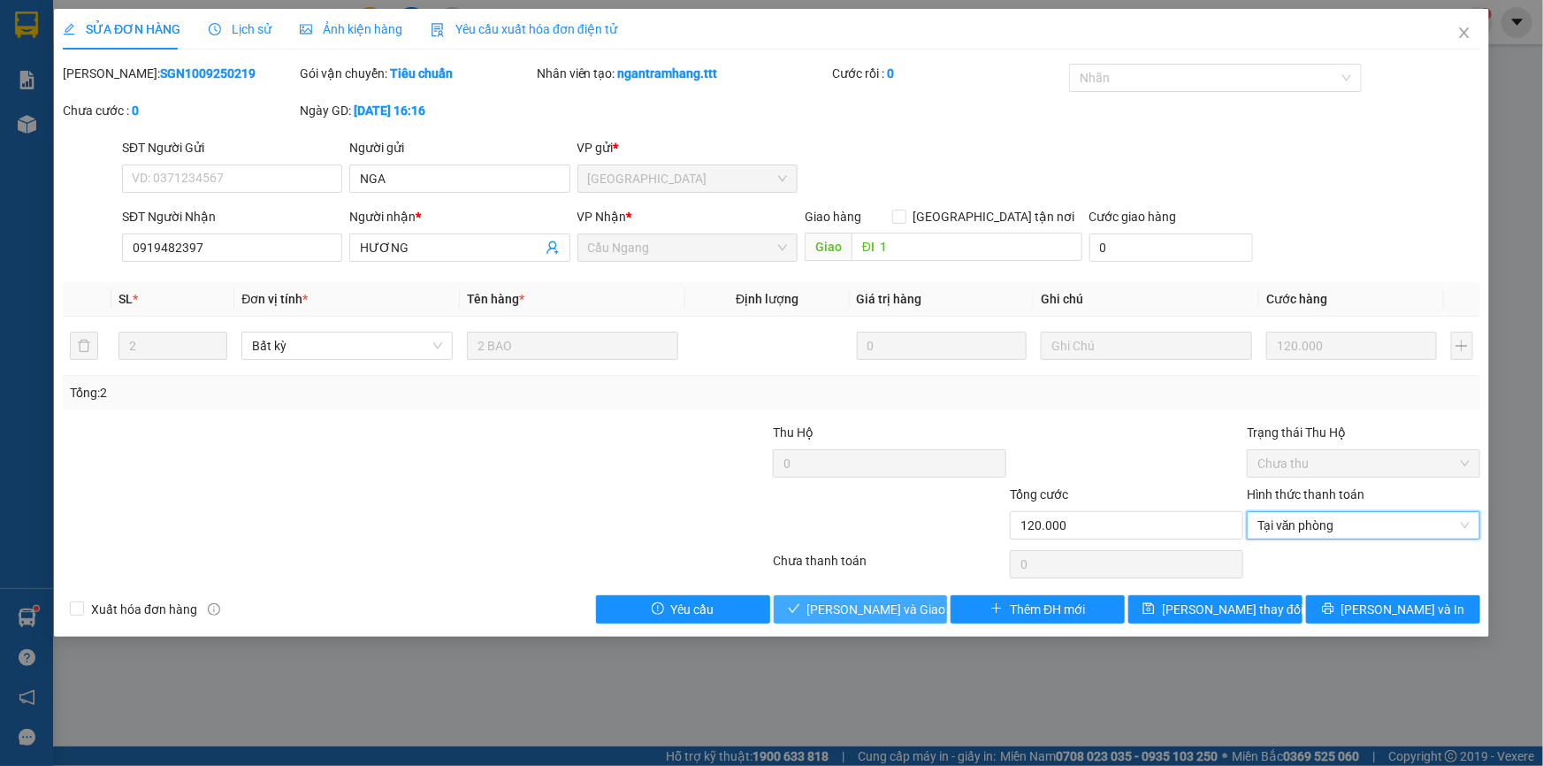
click at [902, 607] on span "[PERSON_NAME] và Giao hàng" at bounding box center [892, 609] width 170 height 19
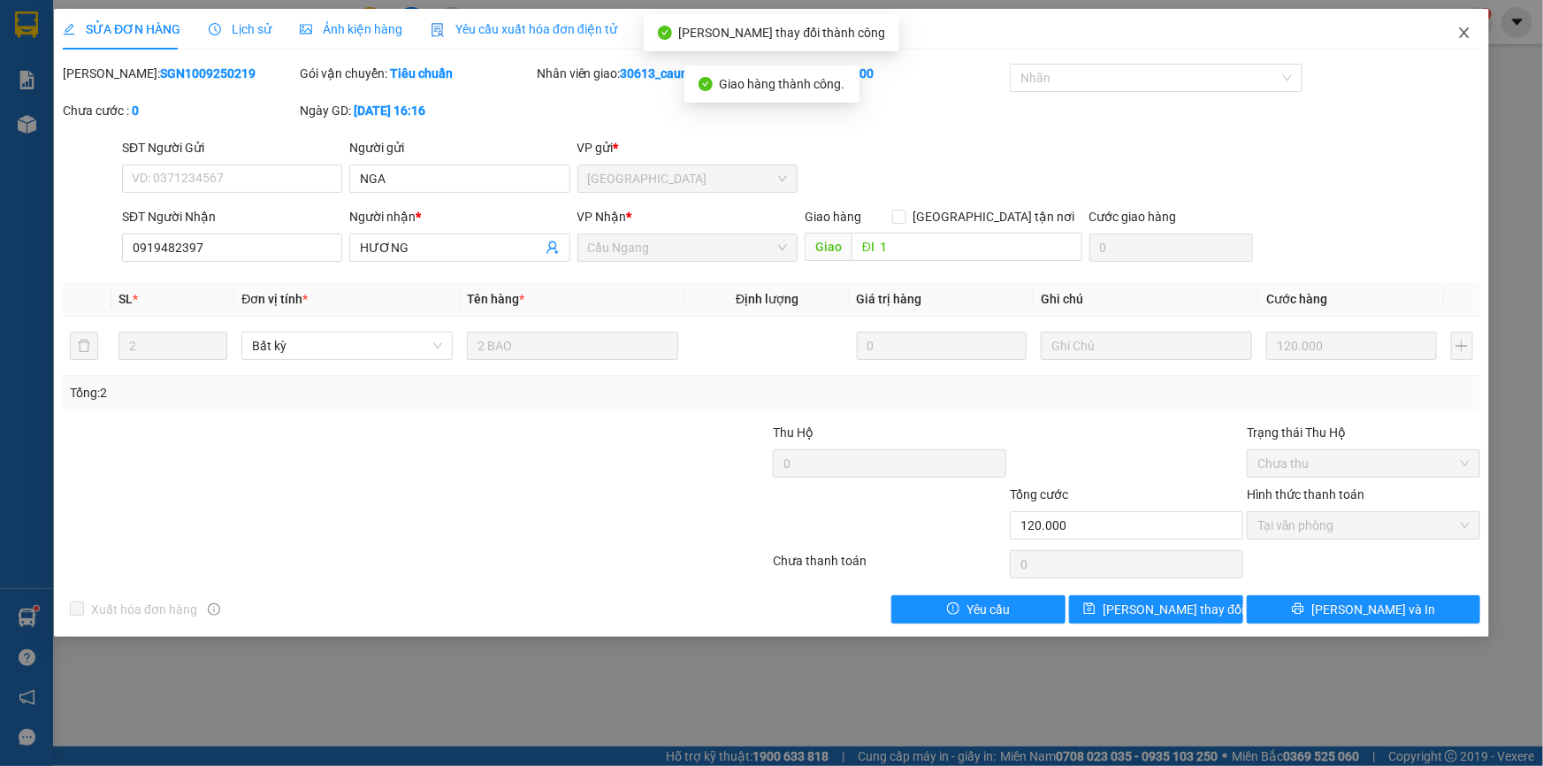
click at [1463, 34] on icon "close" at bounding box center [1464, 32] width 10 height 11
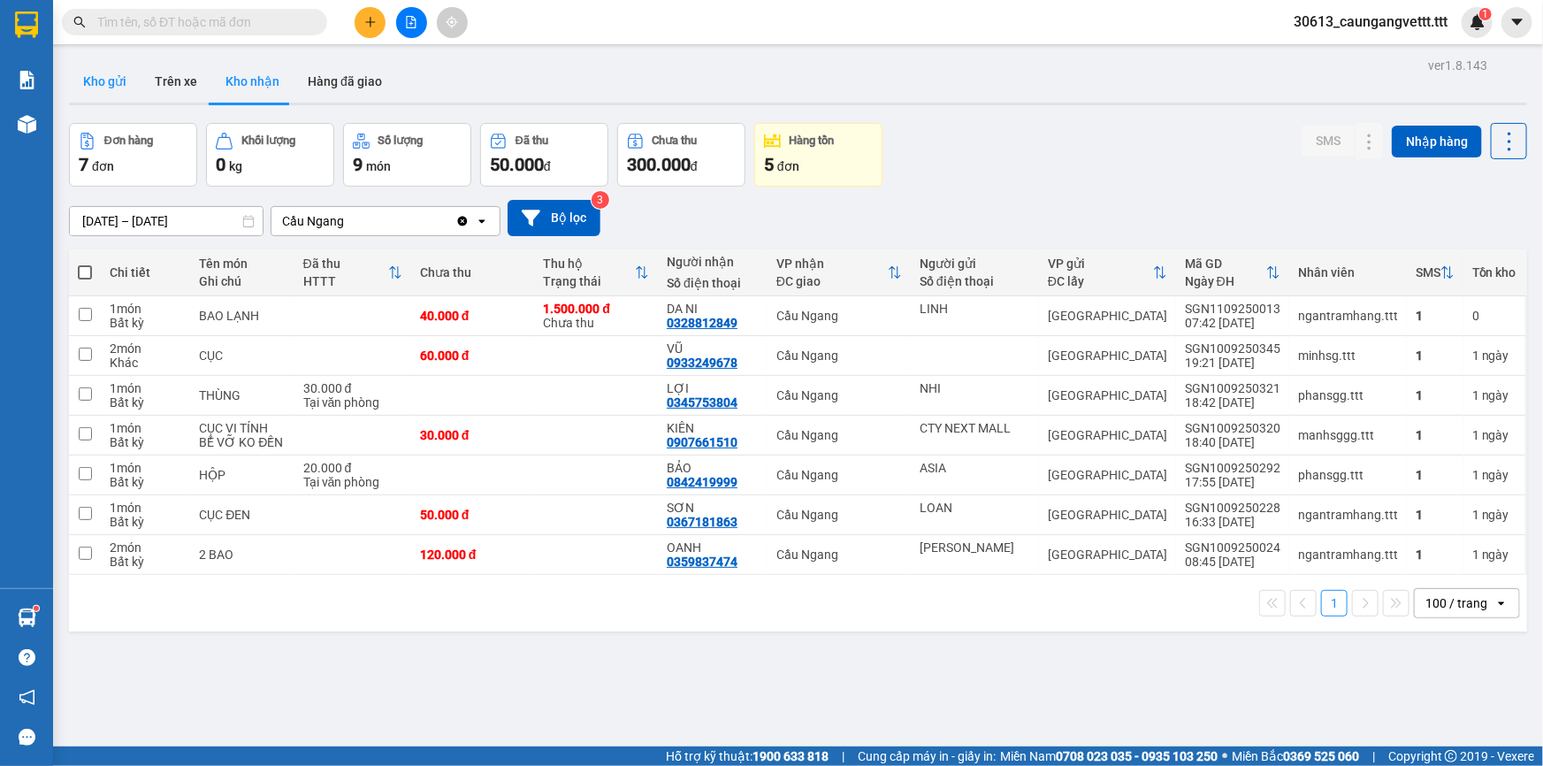
click at [88, 80] on button "Kho gửi" at bounding box center [105, 81] width 72 height 42
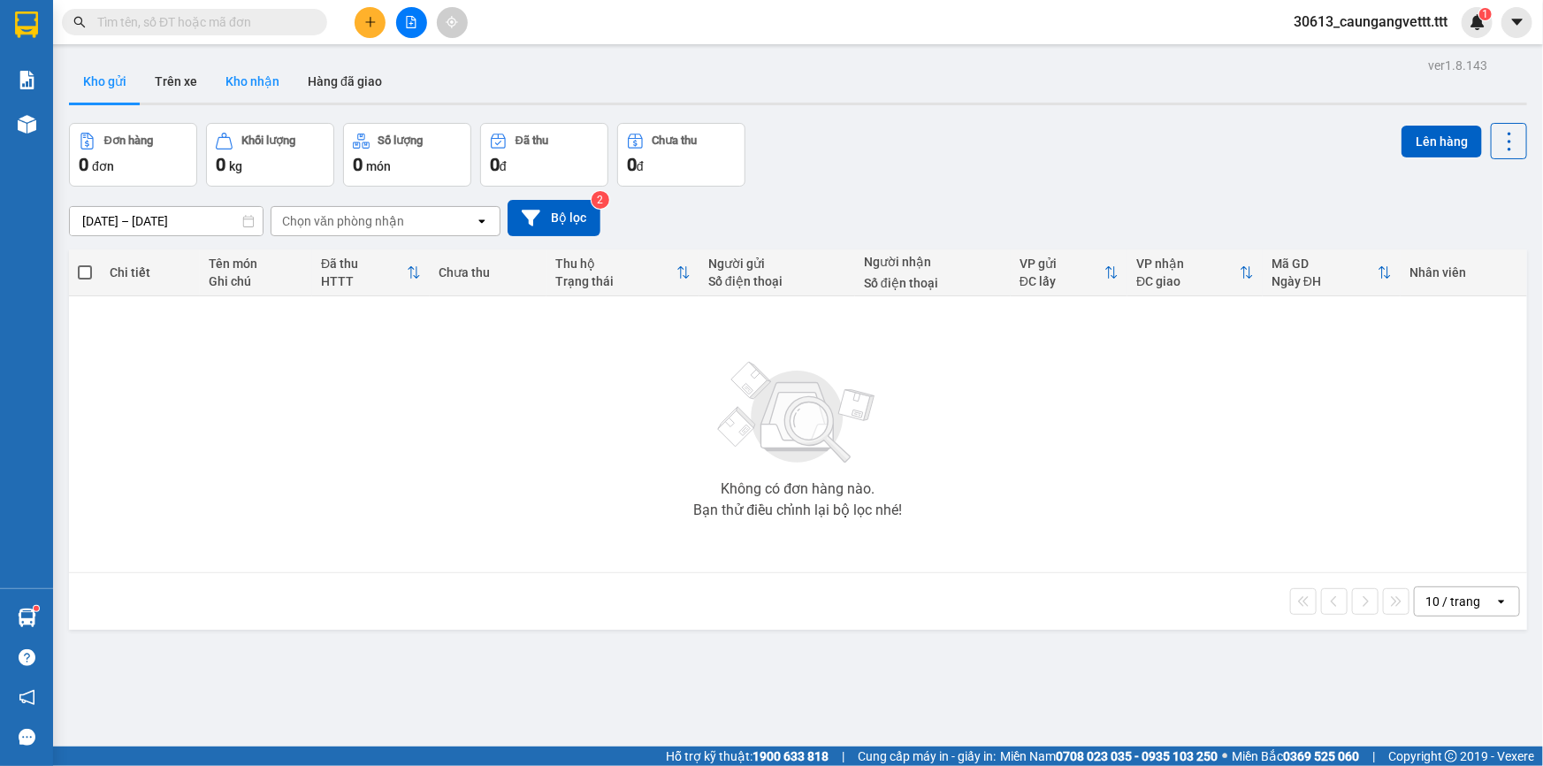
click at [256, 96] on button "Kho nhận" at bounding box center [252, 81] width 82 height 42
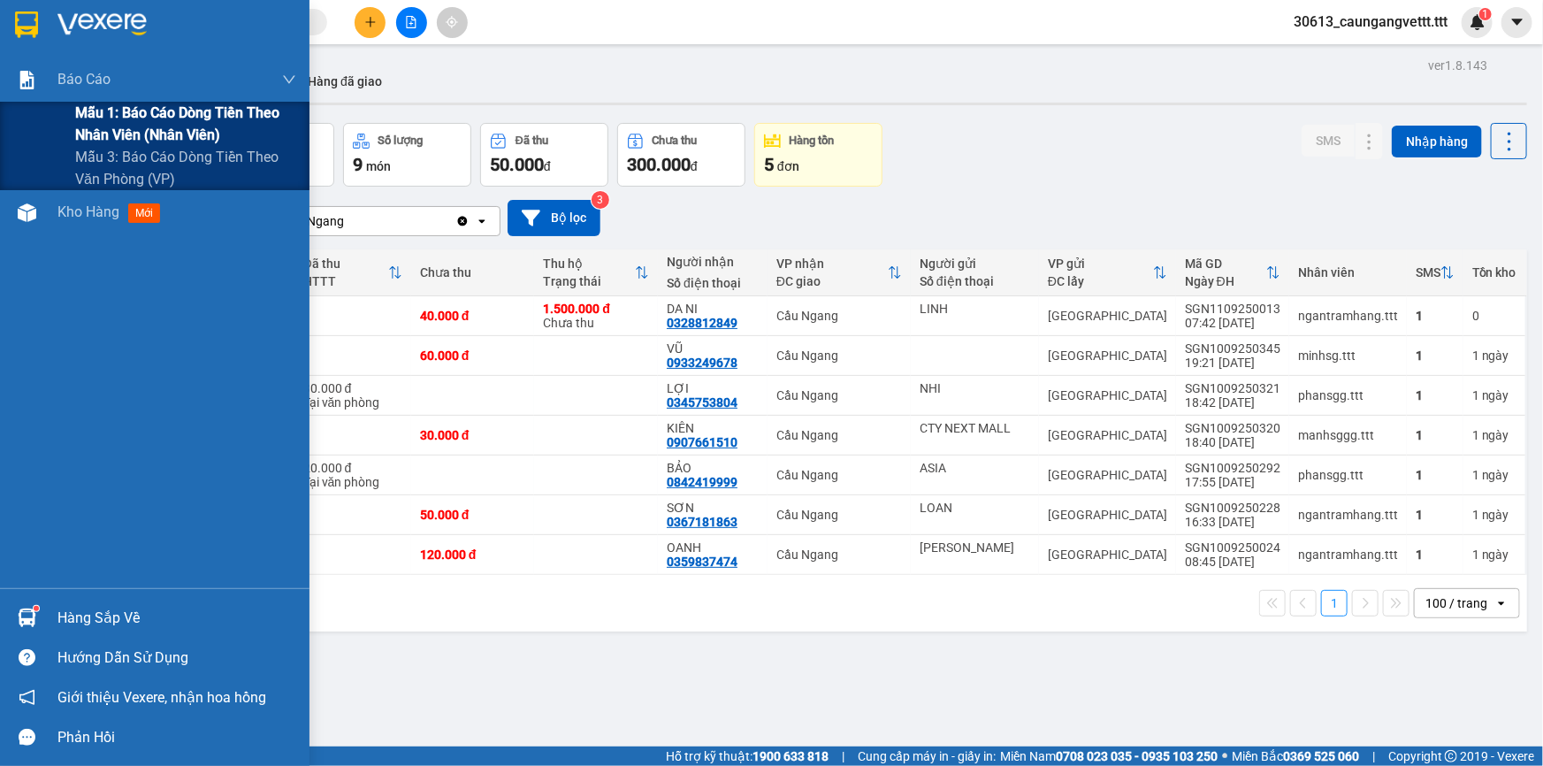
click at [124, 118] on span "Mẫu 1: Báo cáo dòng tiền theo nhân viên (nhân viên)" at bounding box center [185, 124] width 221 height 44
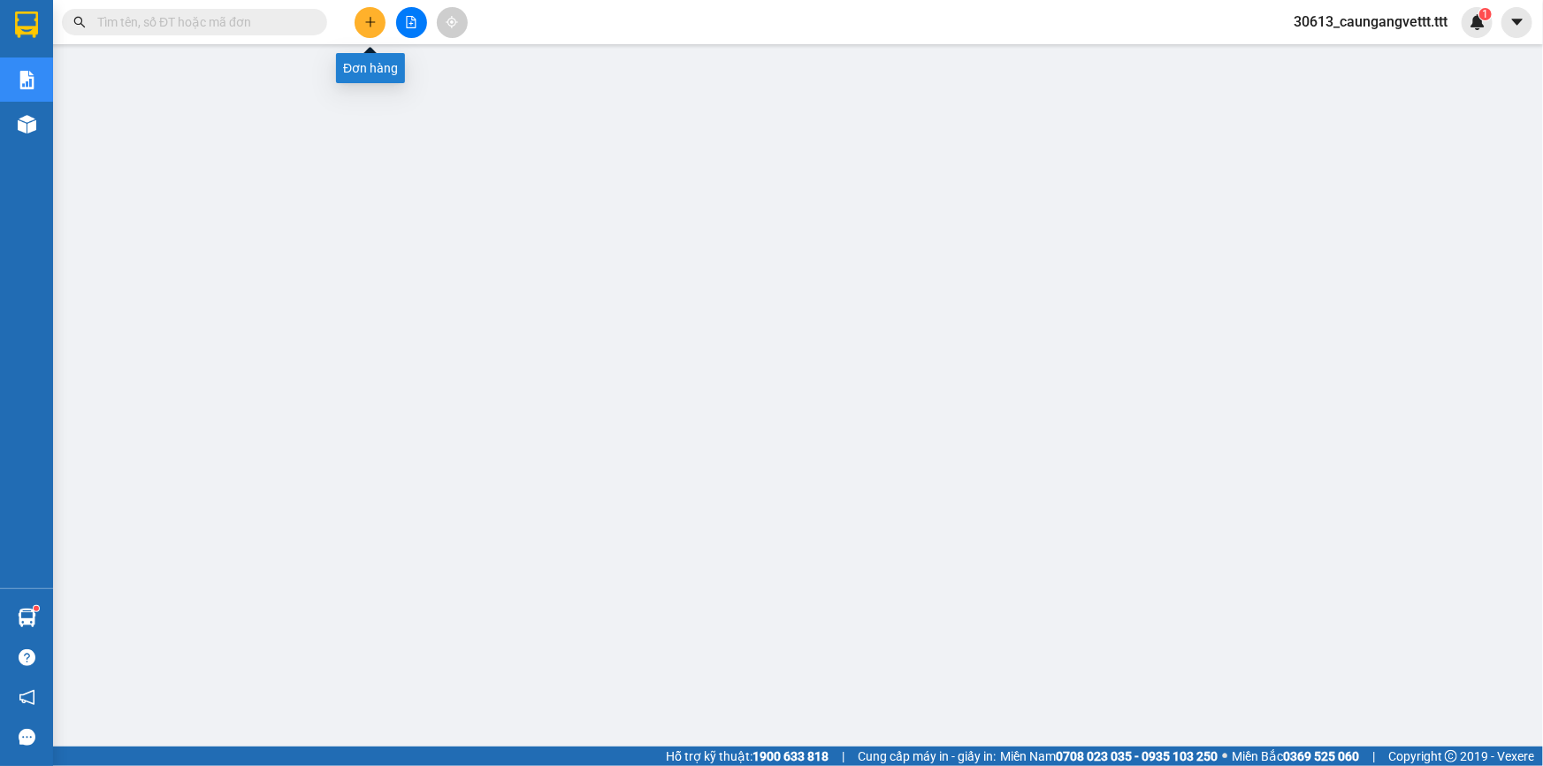
click at [364, 26] on icon "plus" at bounding box center [370, 22] width 12 height 12
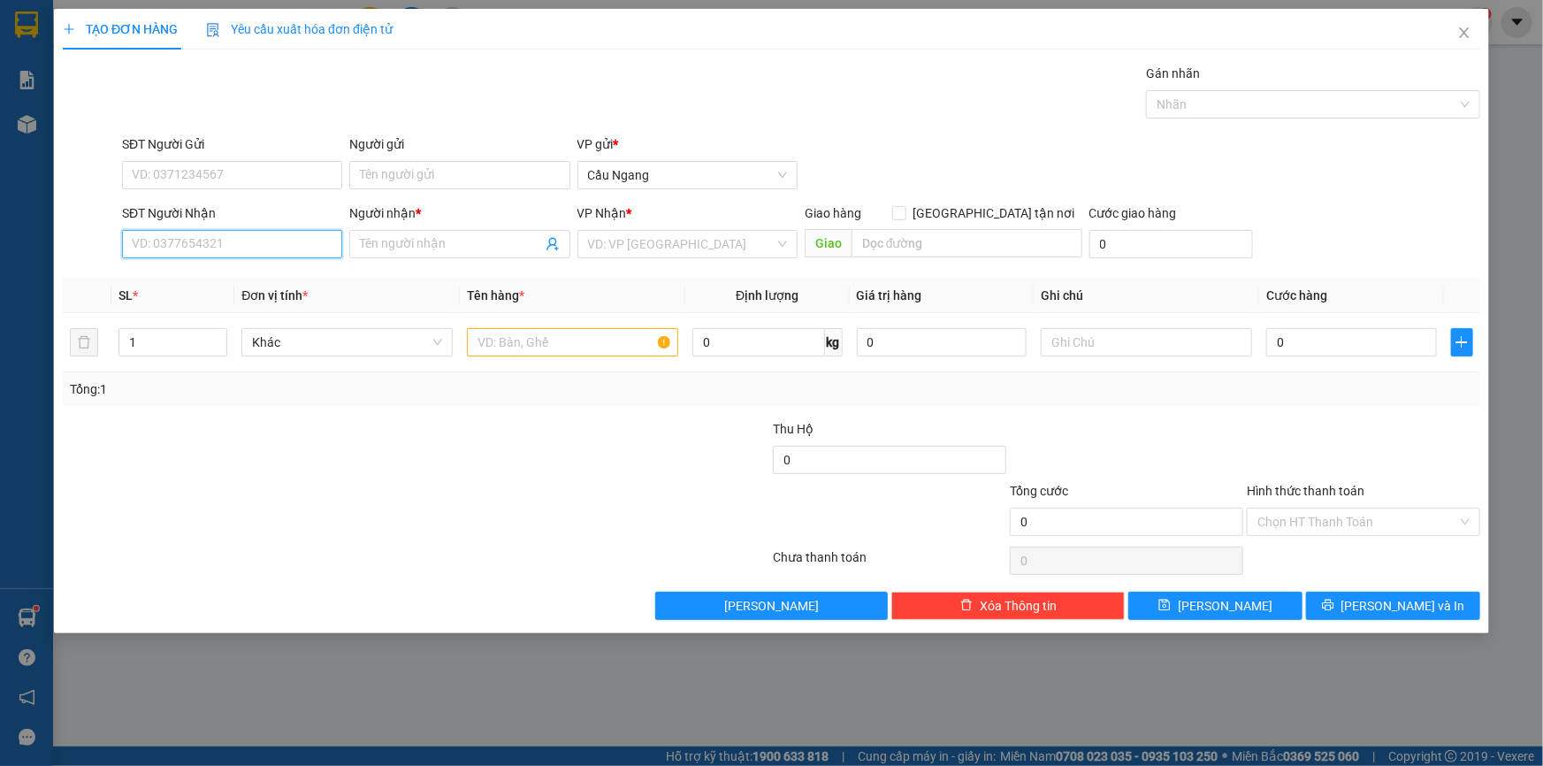
click at [241, 241] on input "SĐT Người Nhận" at bounding box center [232, 244] width 220 height 28
type input "0707379171"
click at [237, 286] on div "0707379171 - NGUYỆT ANH" at bounding box center [232, 279] width 199 height 19
type input "NGUYỆT ANH"
type input "0707379171"
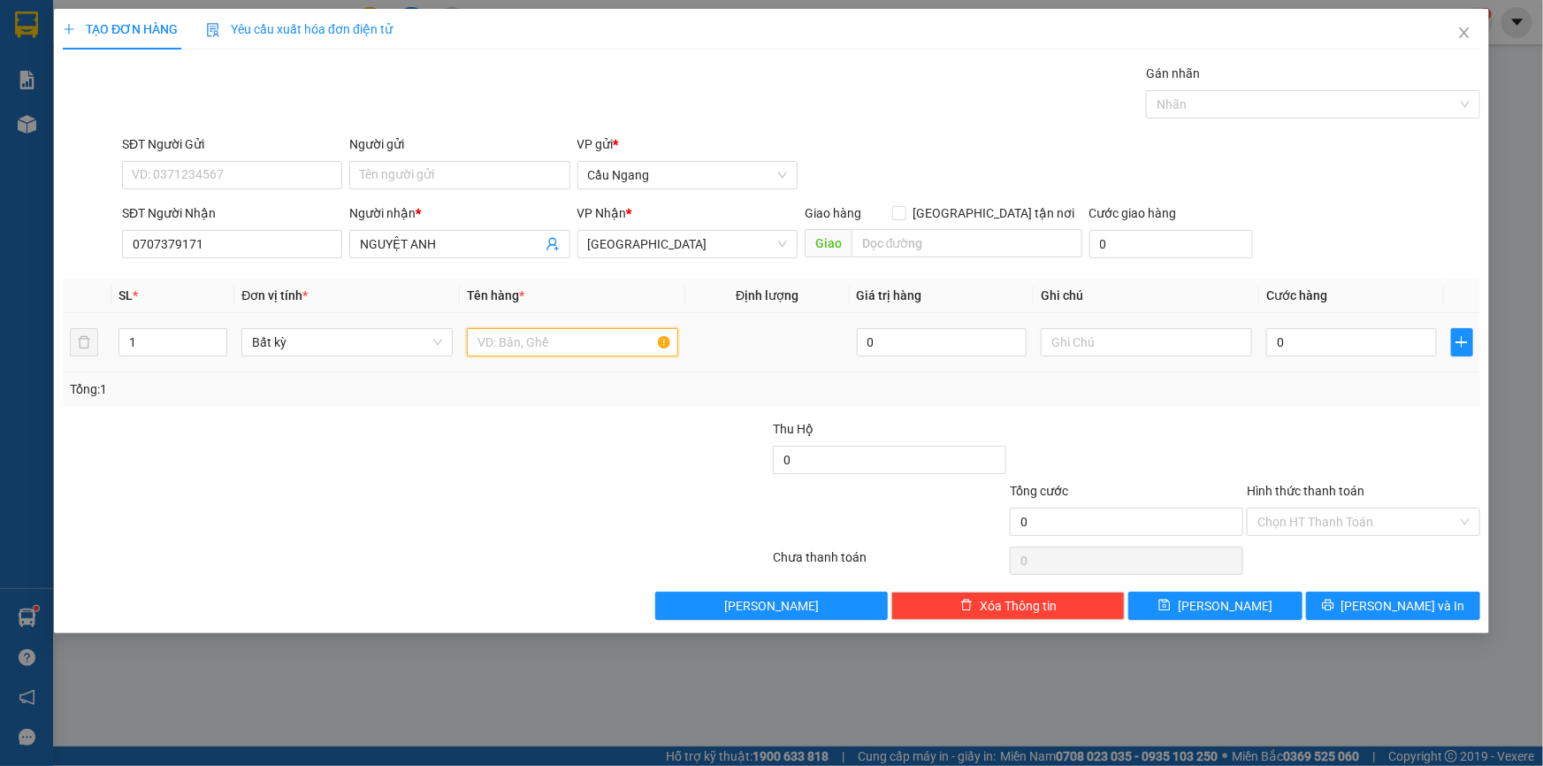
click at [503, 339] on input "text" at bounding box center [572, 342] width 211 height 28
type input "BỌC"
click at [1366, 334] on input "0" at bounding box center [1351, 342] width 171 height 28
type input "3"
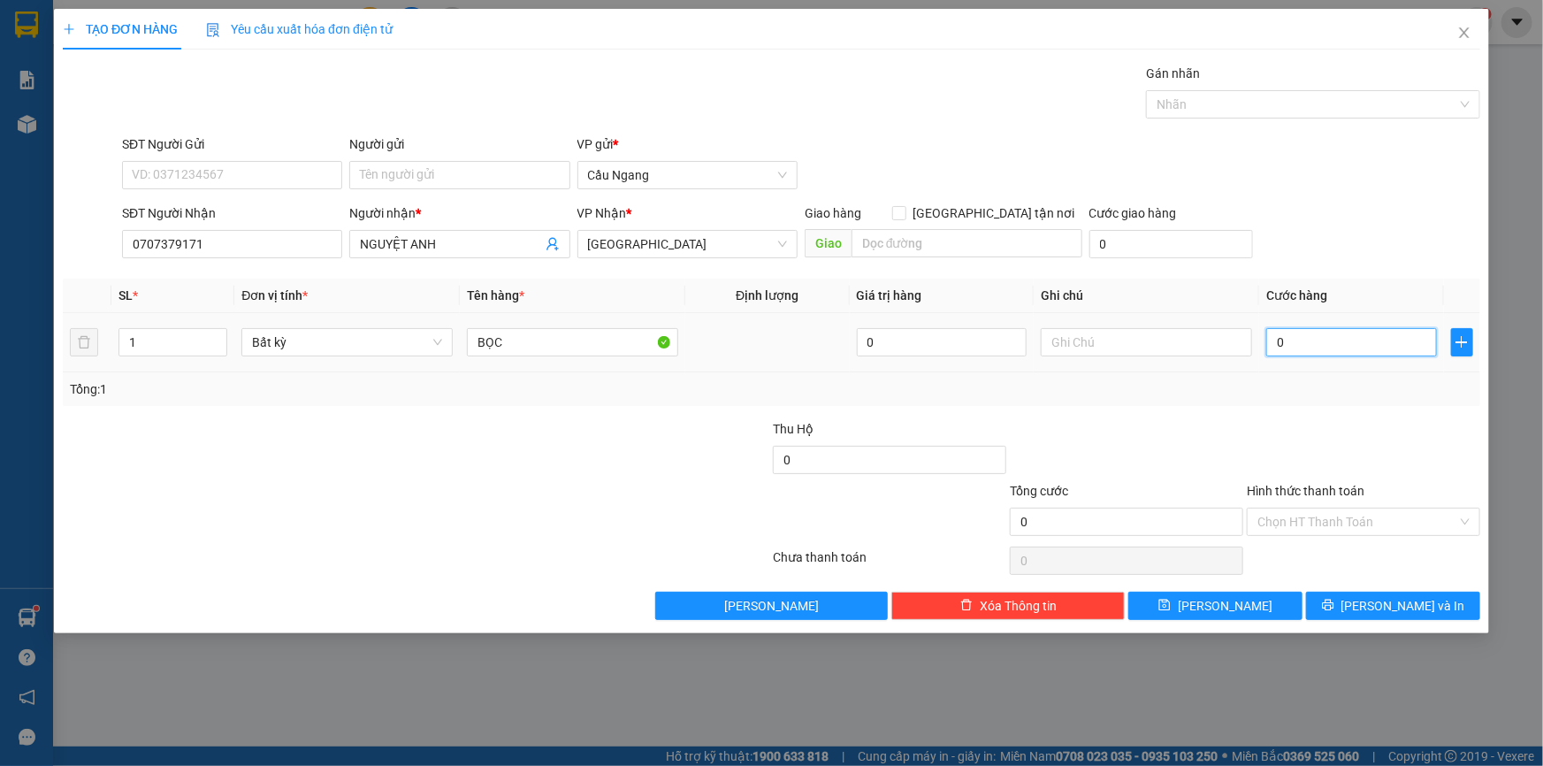
type input "3"
type input "30"
type input "300"
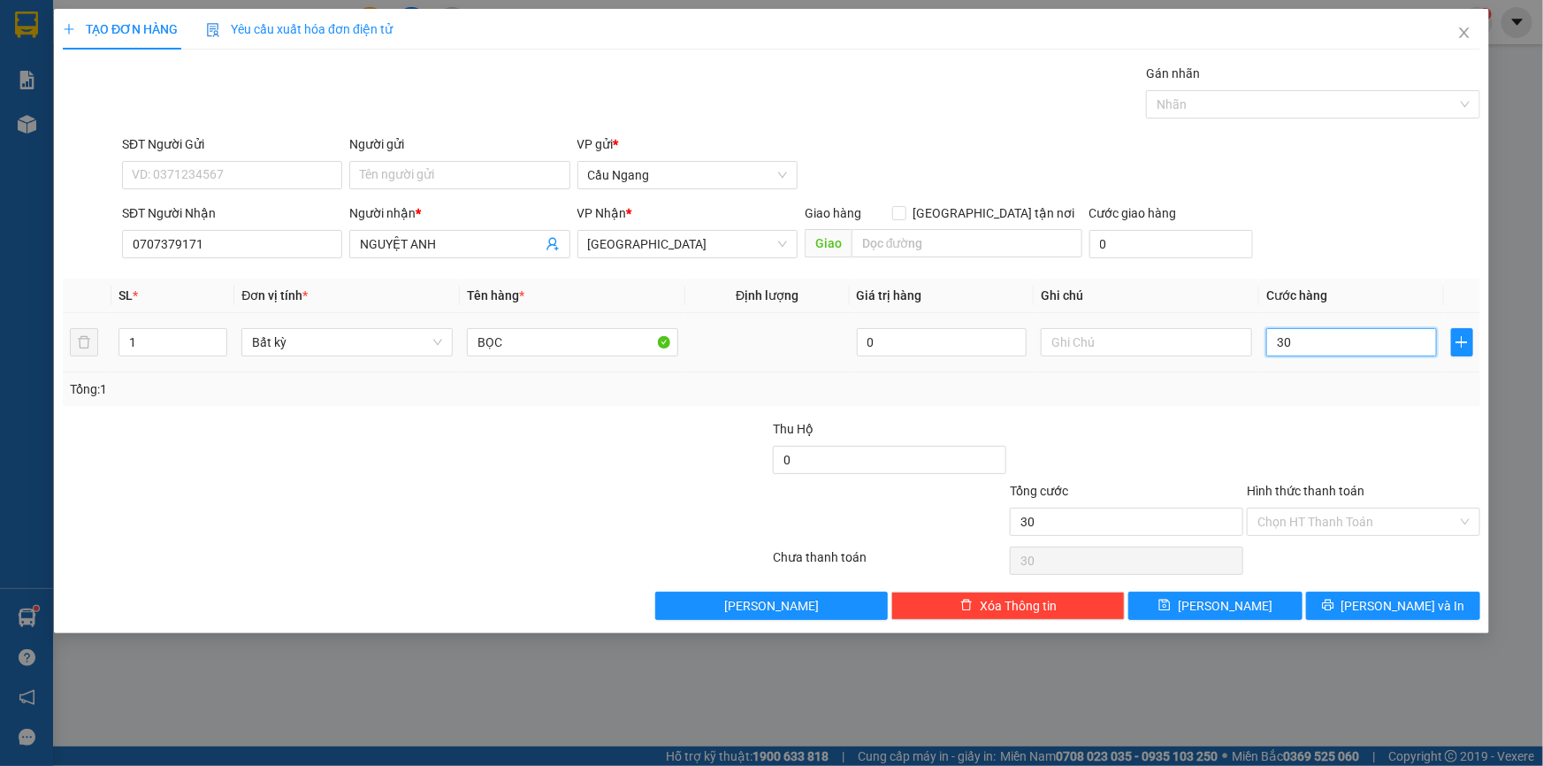
type input "300"
type input "3.000"
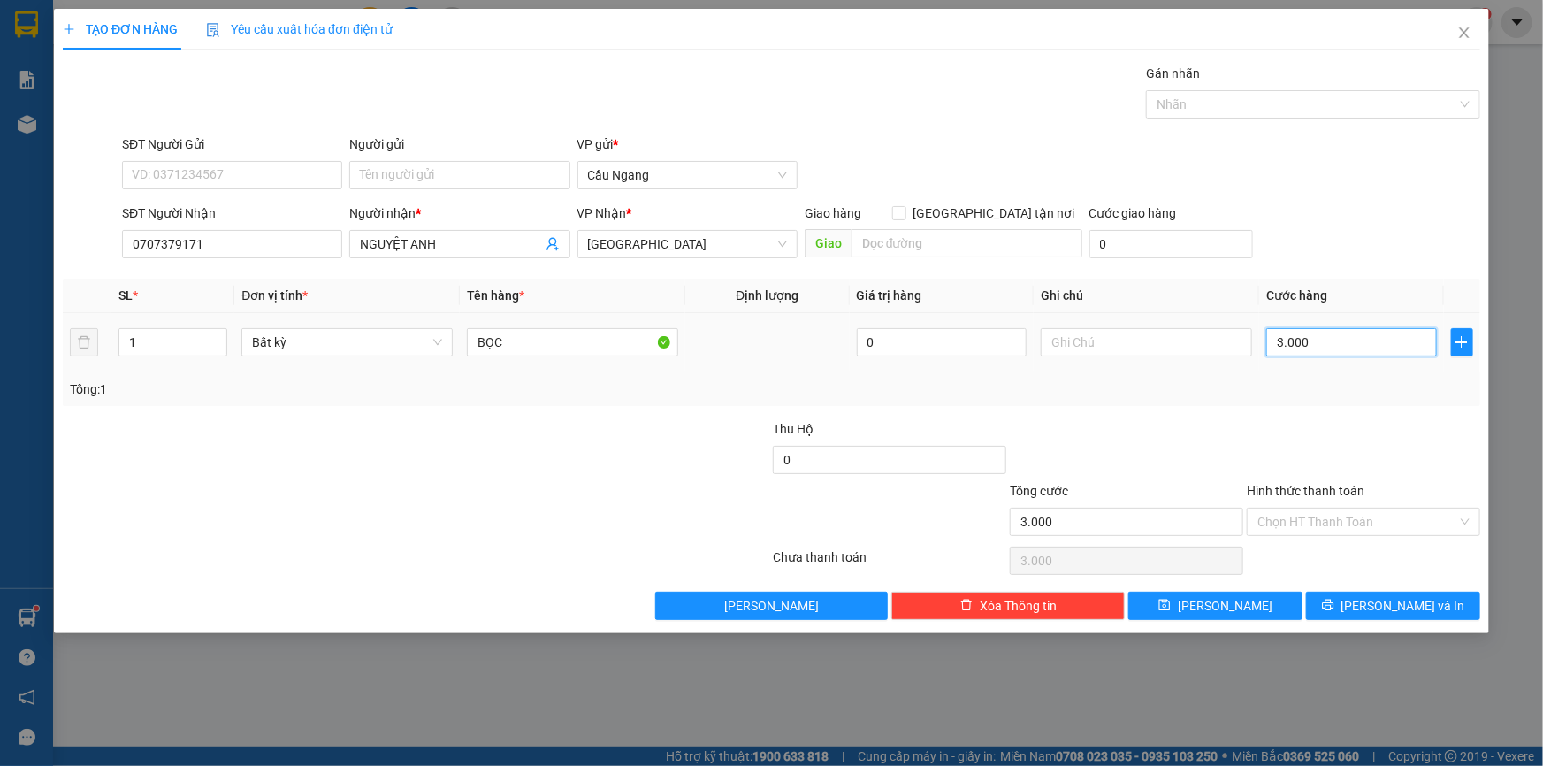
type input "30.000"
click at [1387, 607] on span "[PERSON_NAME] và In" at bounding box center [1403, 605] width 124 height 19
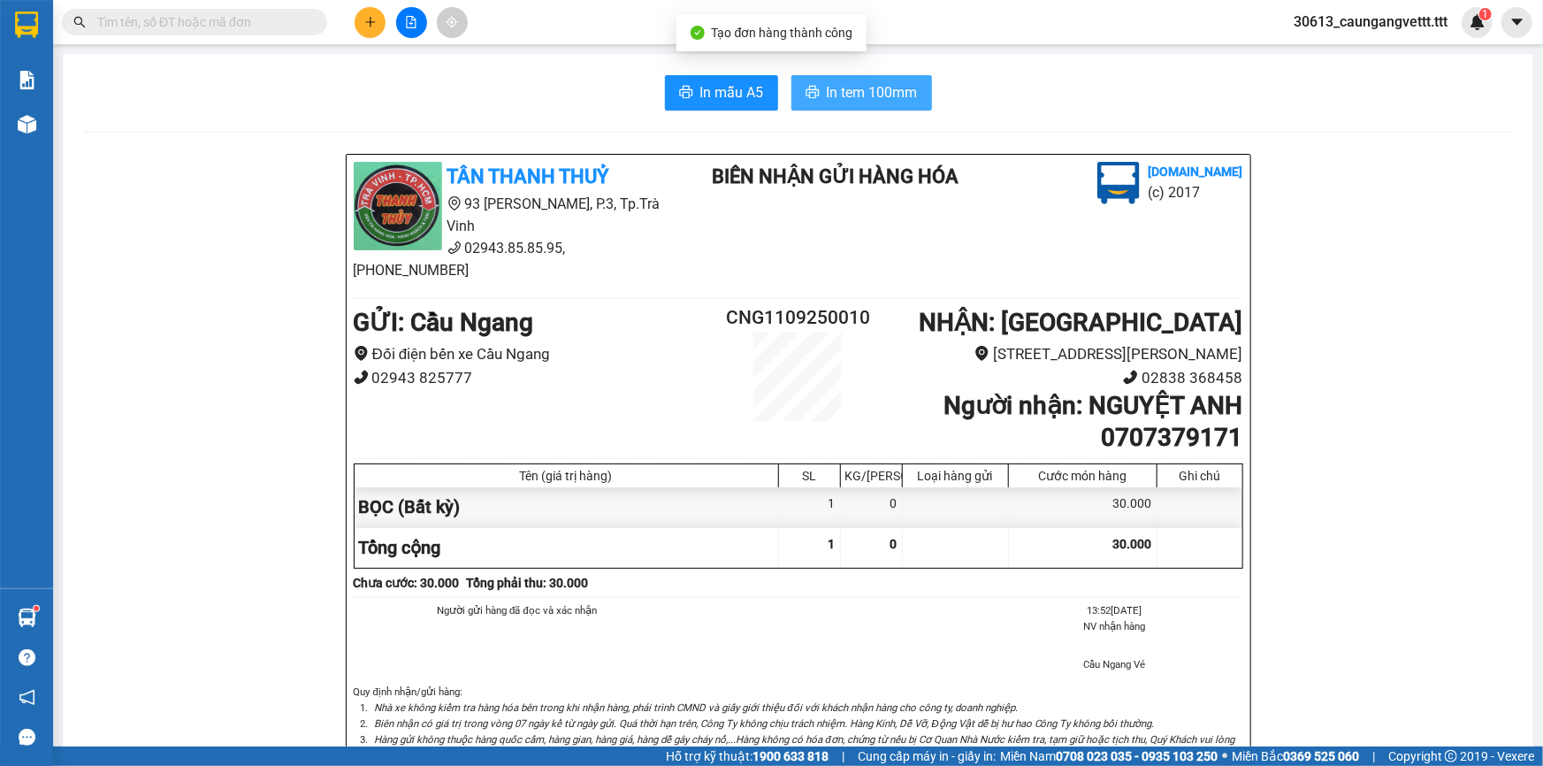
click at [845, 86] on span "In tem 100mm" at bounding box center [872, 92] width 91 height 22
click at [366, 17] on icon "plus" at bounding box center [370, 22] width 12 height 12
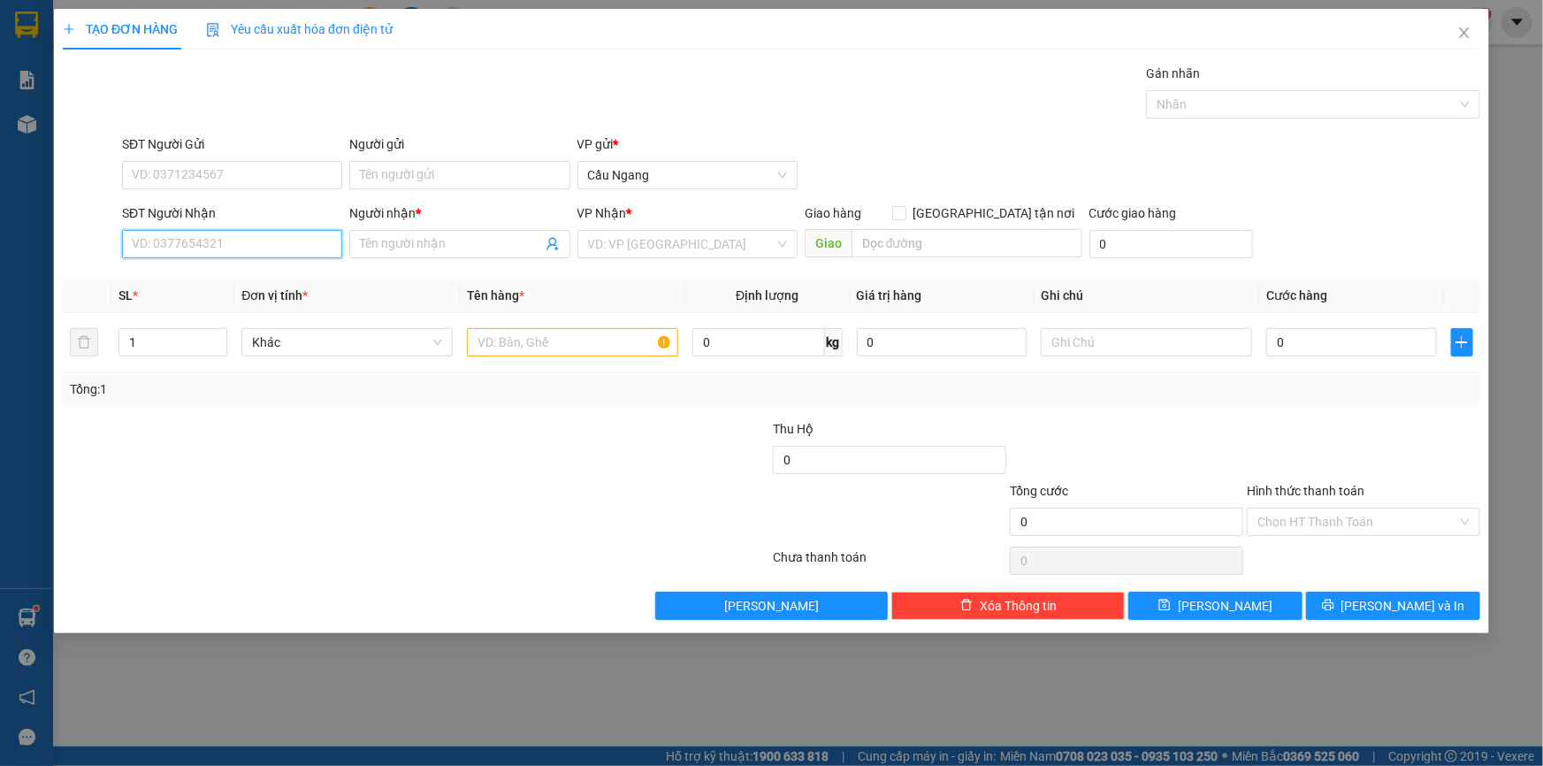
click at [251, 239] on input "SĐT Người Nhận" at bounding box center [232, 244] width 220 height 28
type input "0907037875"
click at [451, 241] on input "Người nhận *" at bounding box center [450, 243] width 181 height 19
type input "PHÔNG"
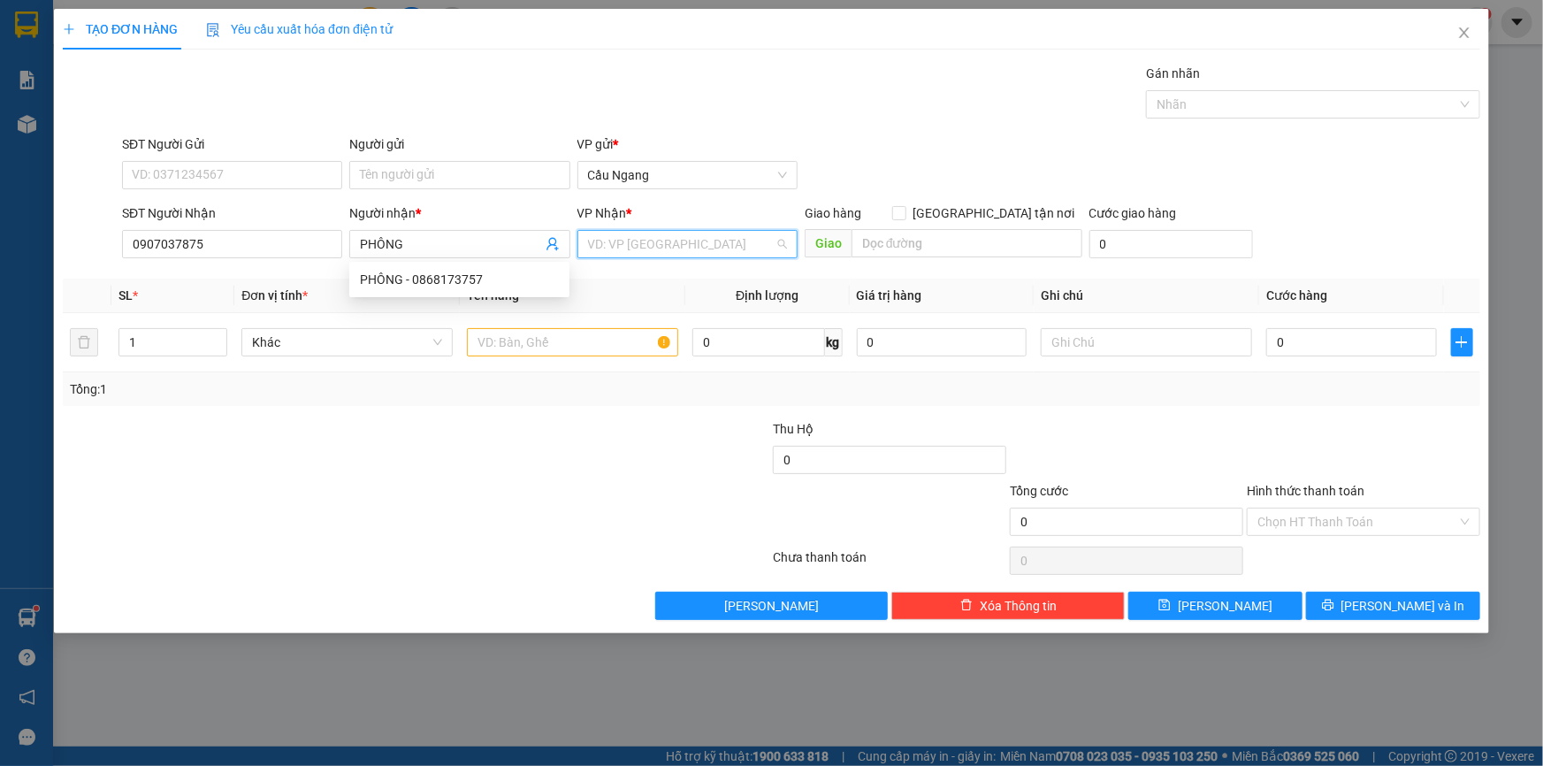
click at [673, 245] on input "search" at bounding box center [681, 244] width 187 height 27
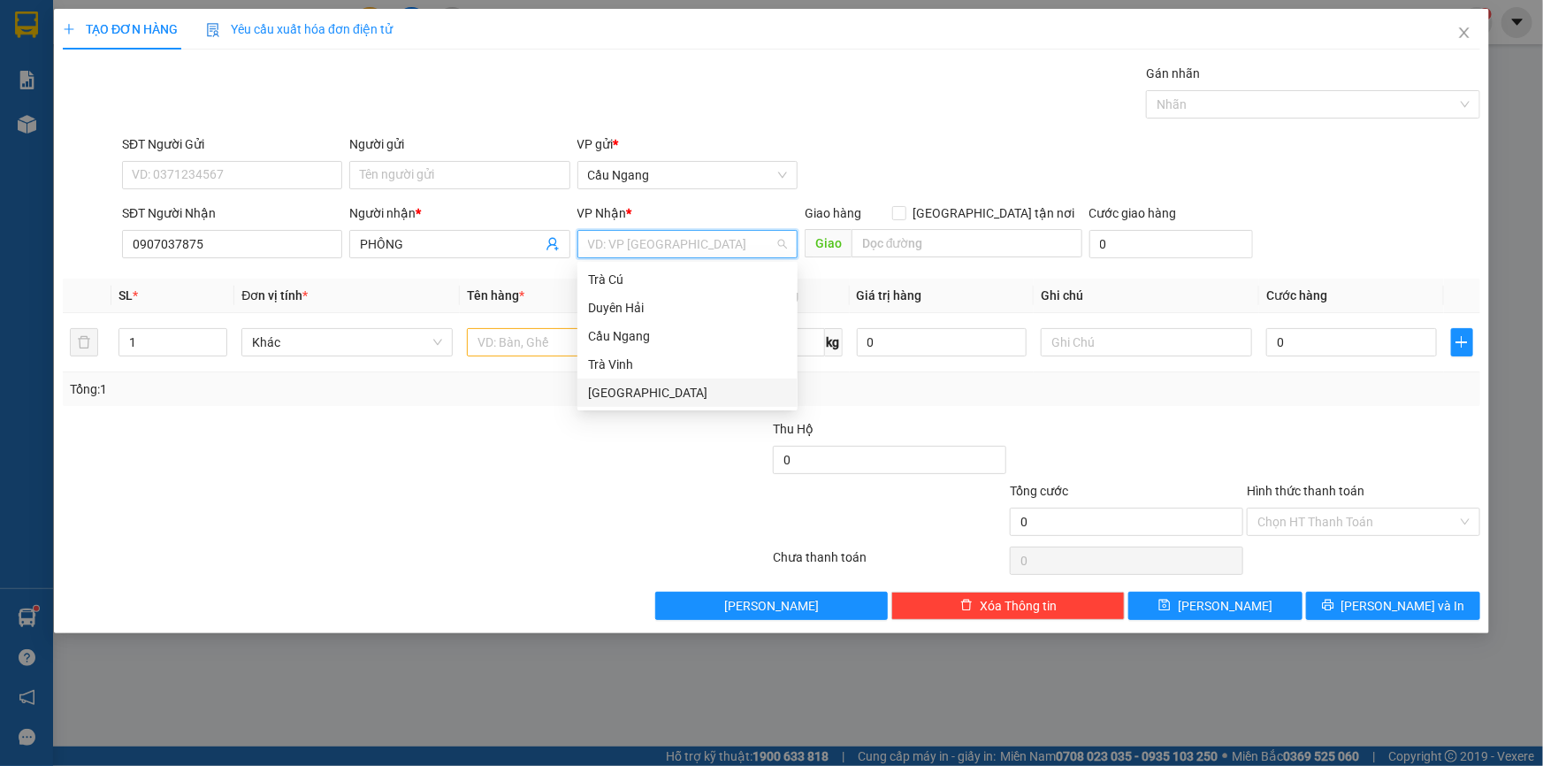
click at [633, 401] on div "[GEOGRAPHIC_DATA]" at bounding box center [687, 392] width 199 height 19
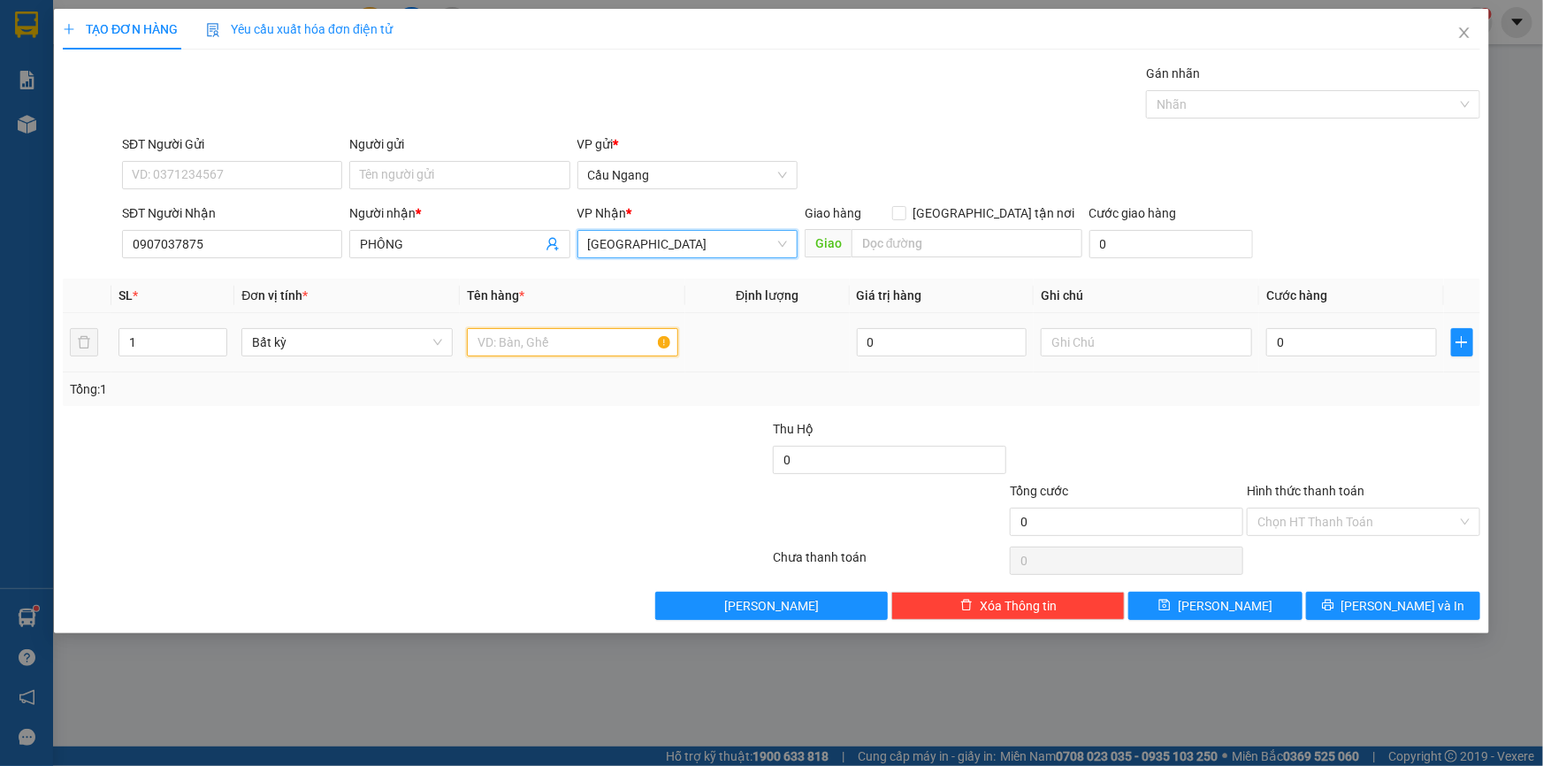
click at [540, 338] on input "text" at bounding box center [572, 342] width 211 height 28
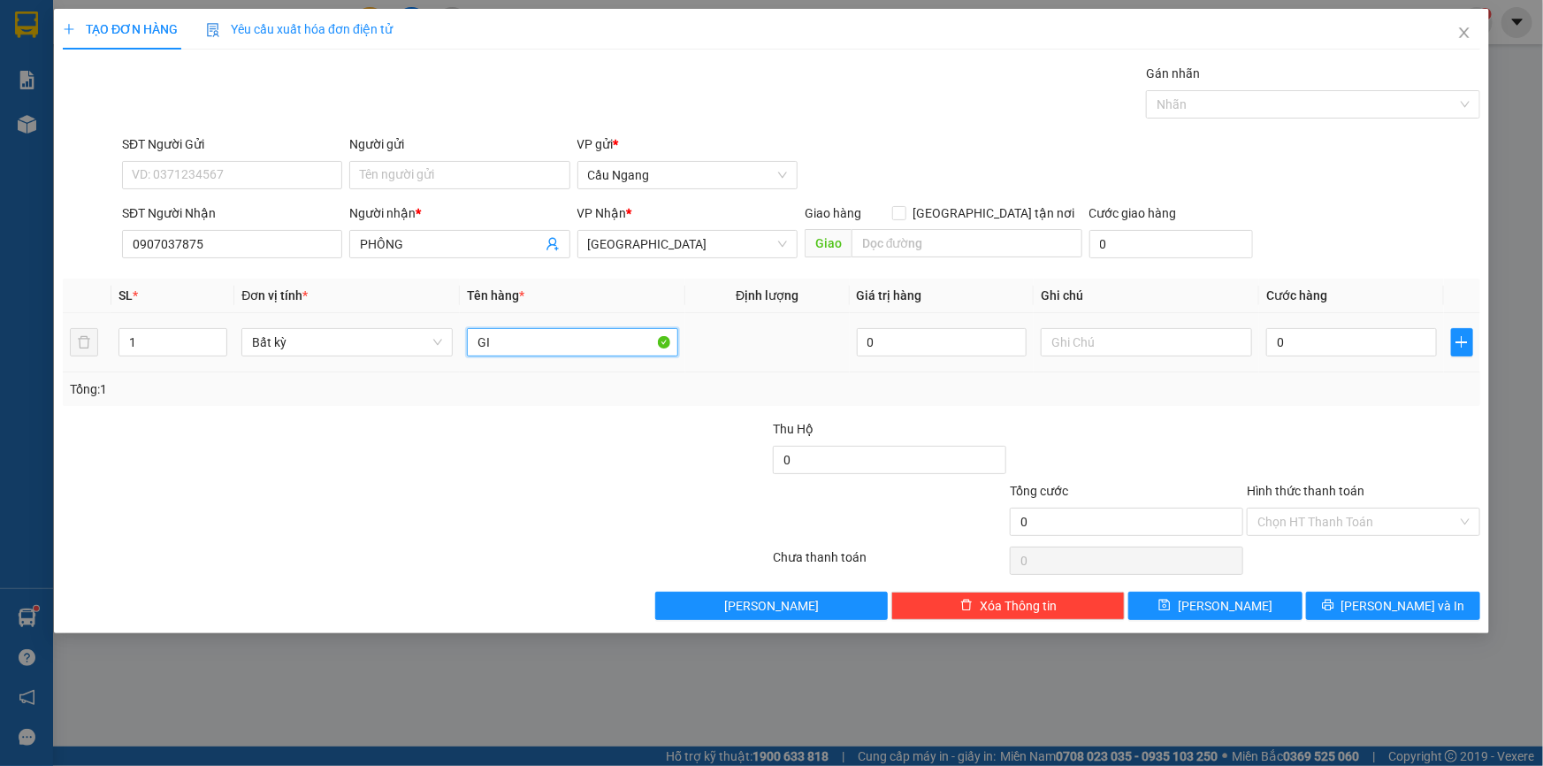
type input "G"
type input "BAO"
click at [1326, 341] on input "0" at bounding box center [1351, 342] width 171 height 28
type input "4"
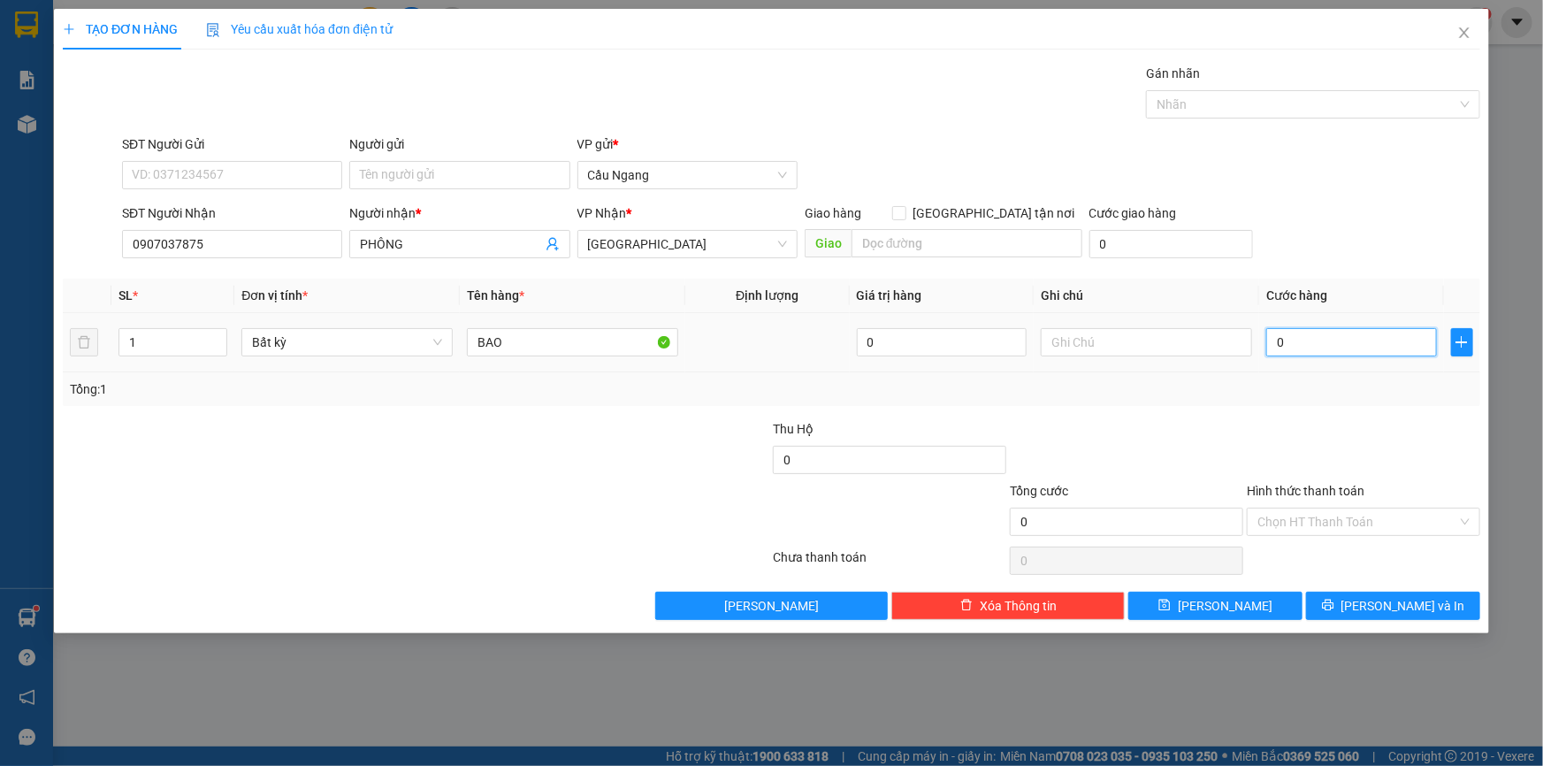
type input "4"
type input "40"
type input "400"
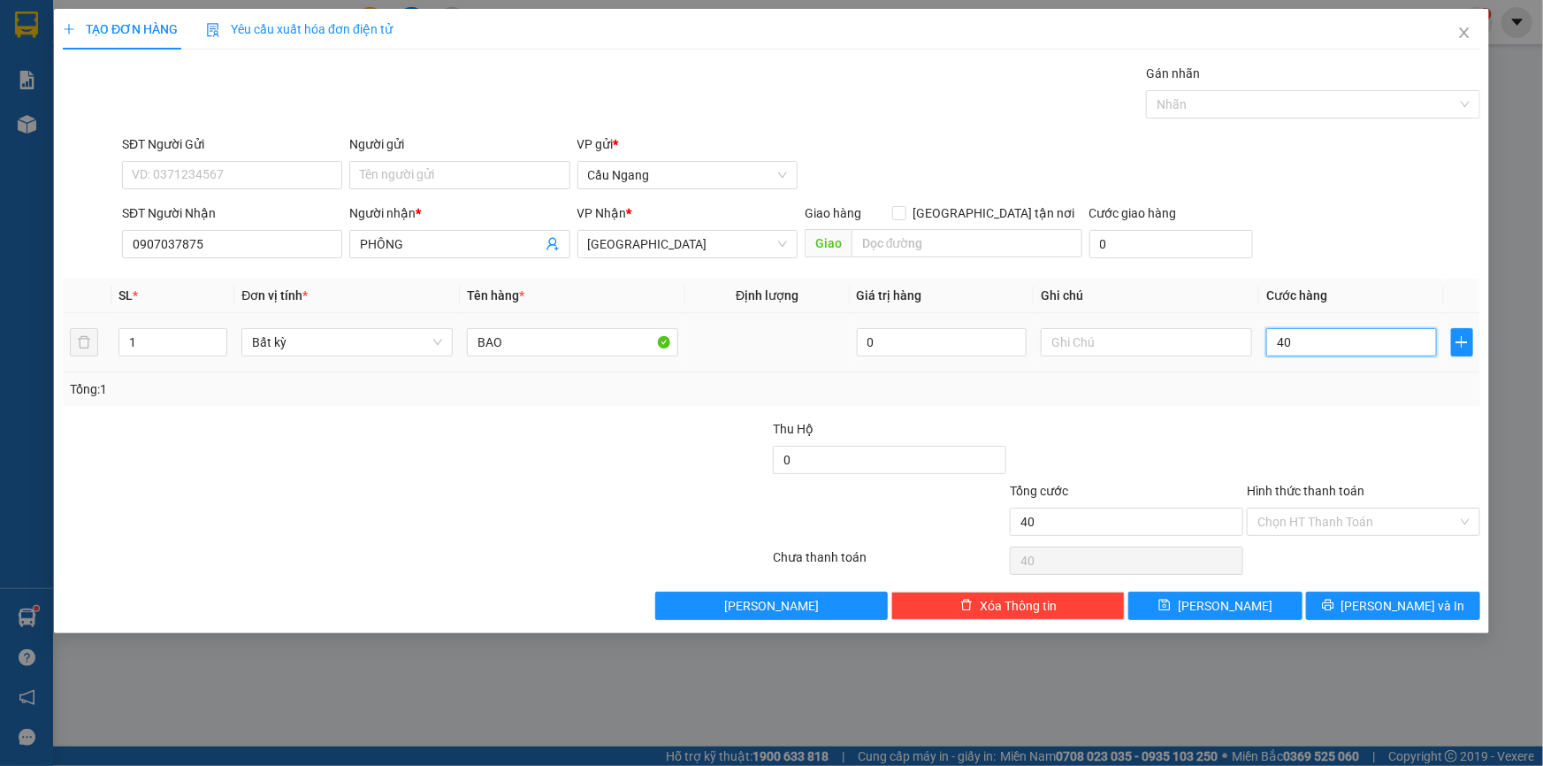
type input "400"
type input "4.000"
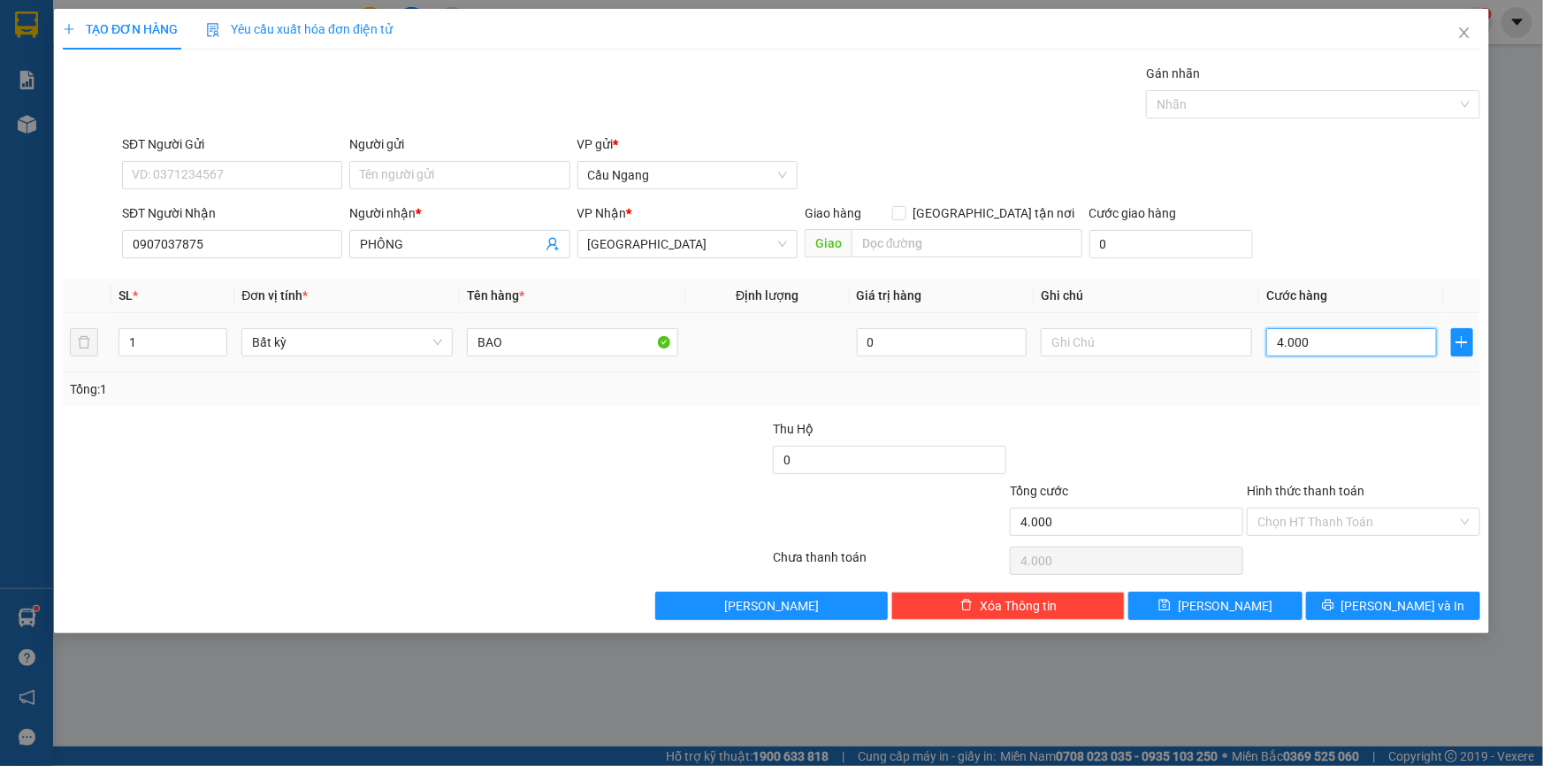
type input "40.000"
click at [1336, 514] on input "Hình thức thanh toán" at bounding box center [1357, 521] width 200 height 27
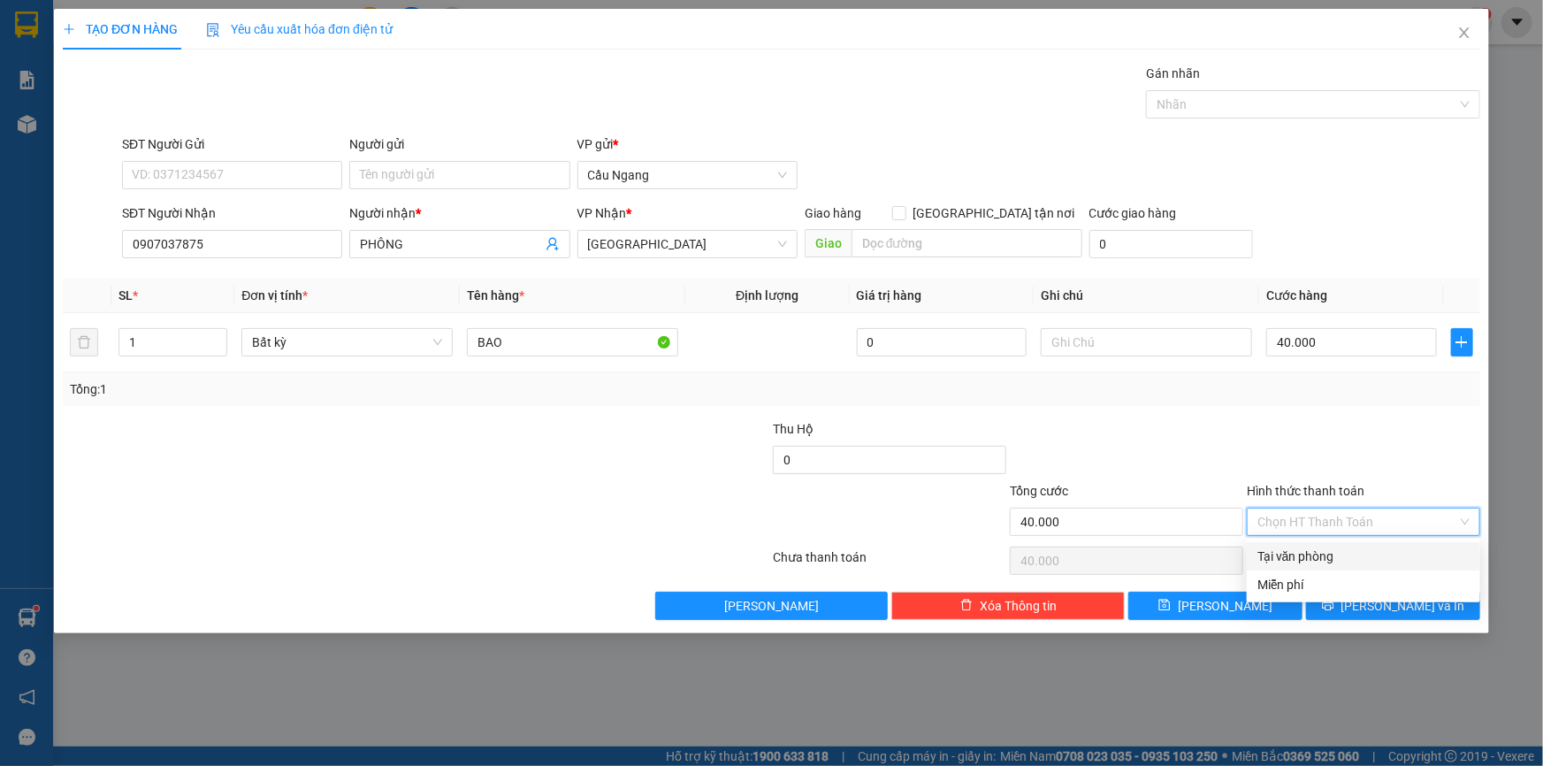
click at [1332, 554] on div "Tại văn phòng" at bounding box center [1363, 555] width 212 height 19
type input "0"
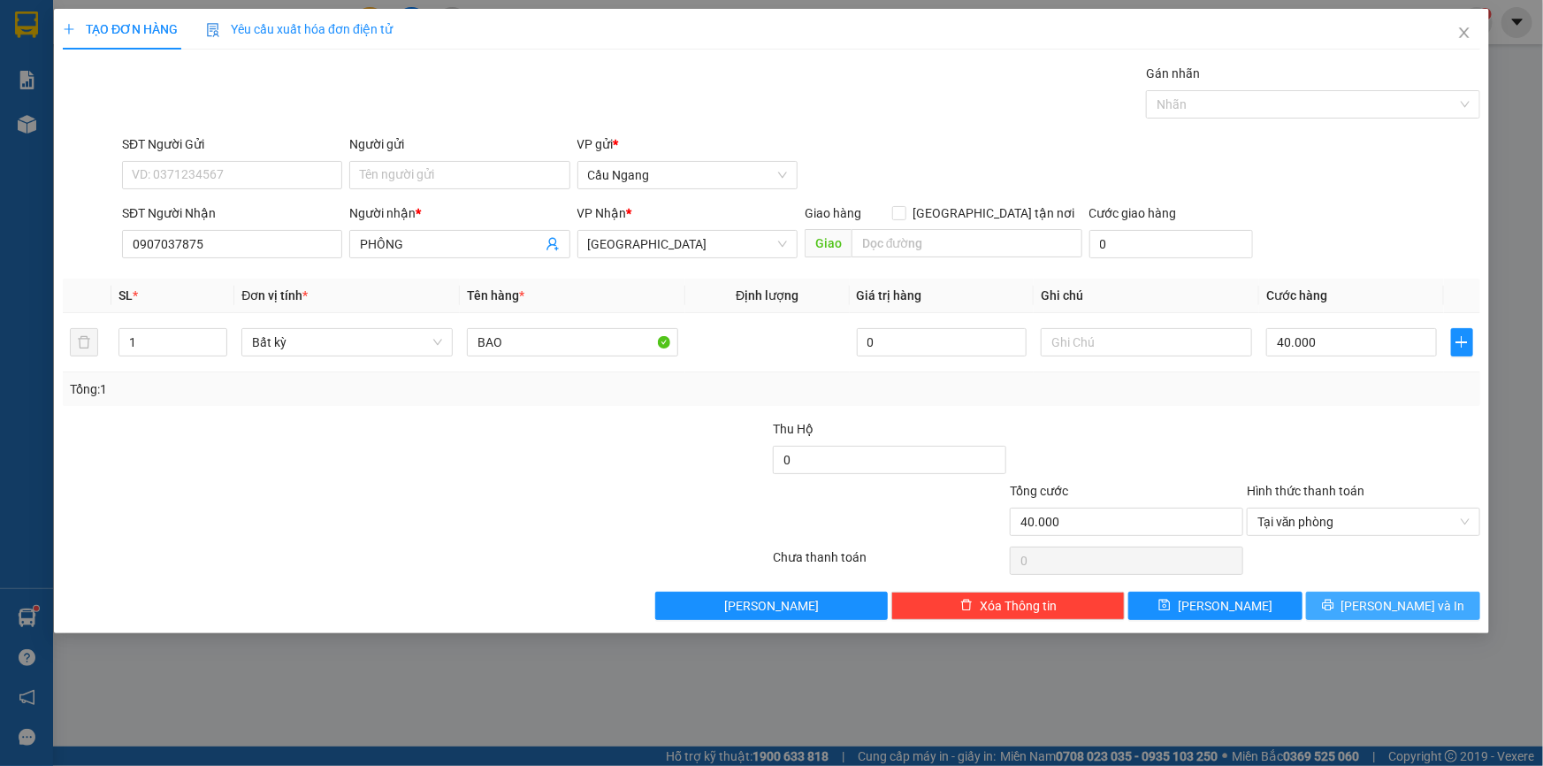
click at [1379, 600] on span "[PERSON_NAME] và In" at bounding box center [1403, 605] width 124 height 19
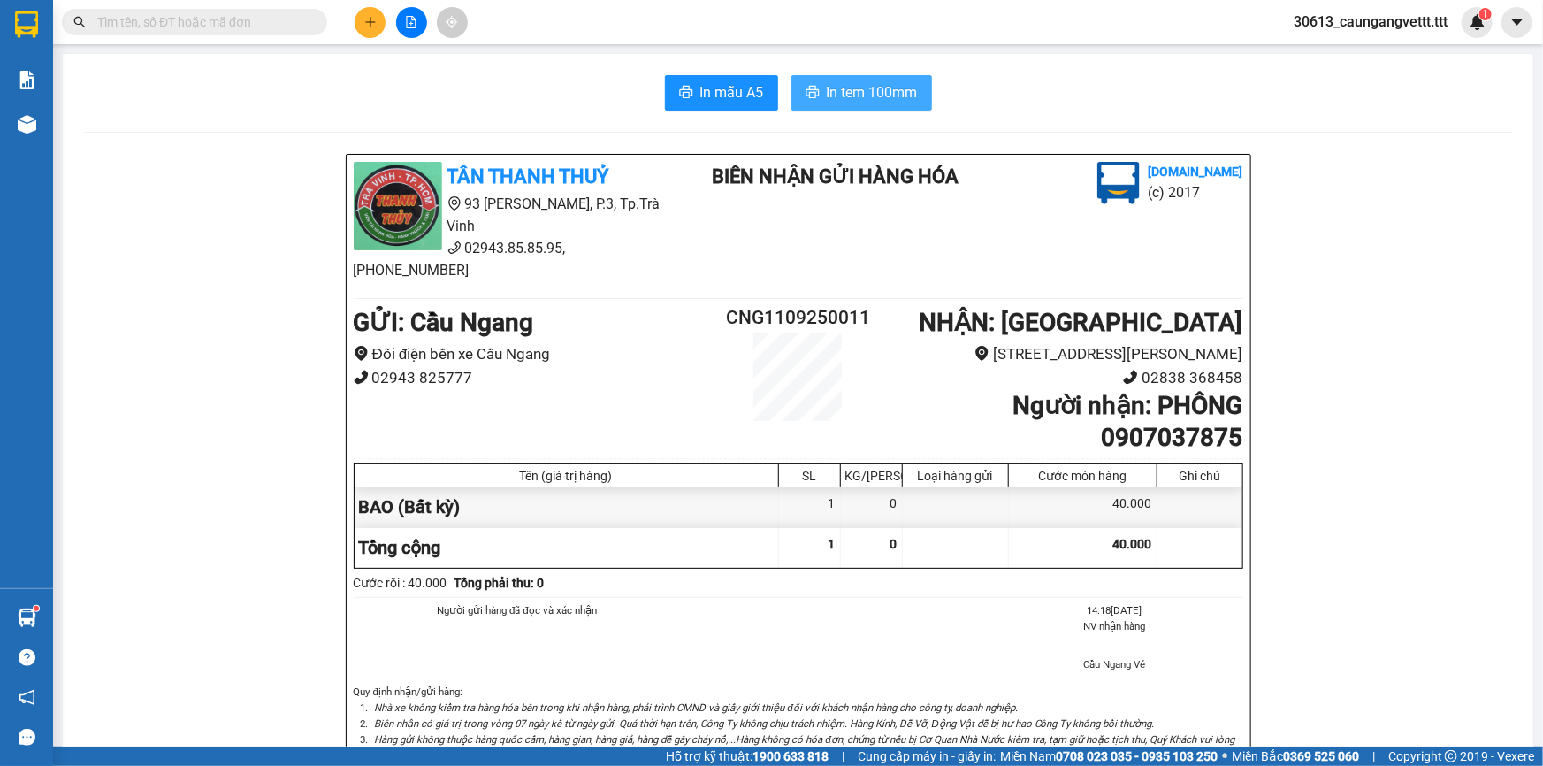
click at [857, 95] on span "In tem 100mm" at bounding box center [872, 92] width 91 height 22
